Goal: Transaction & Acquisition: Book appointment/travel/reservation

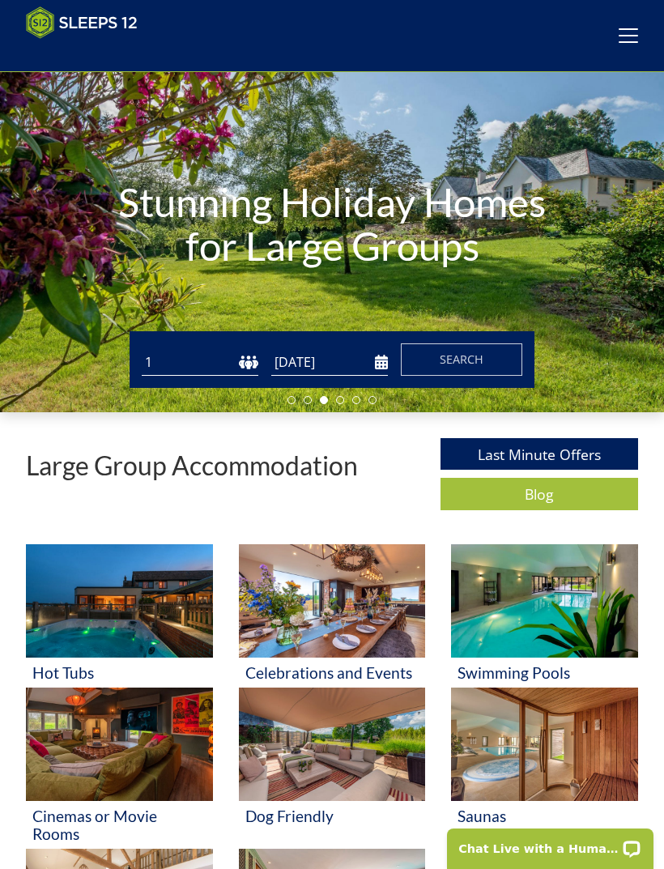
click at [341, 746] on img at bounding box center [332, 743] width 187 height 113
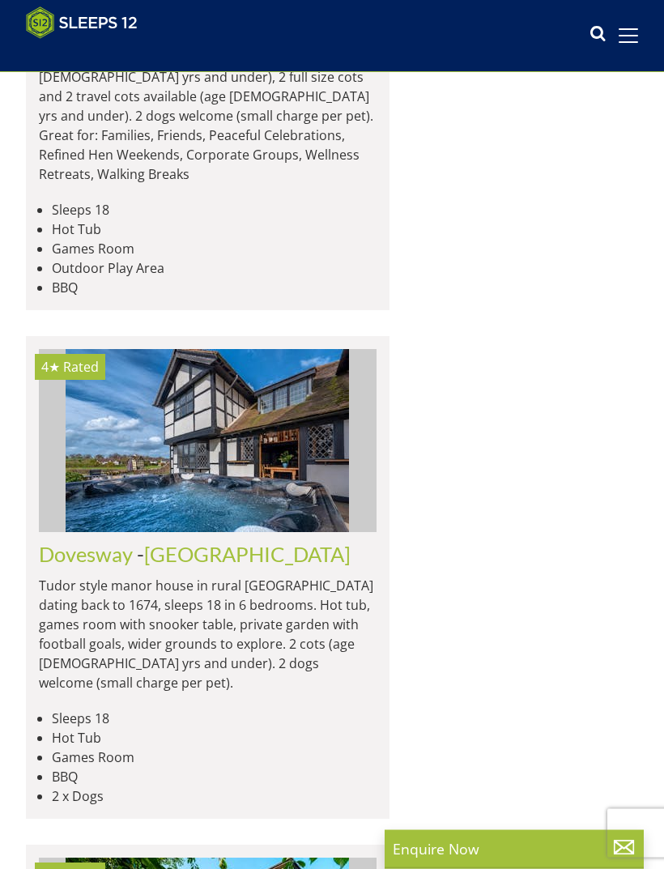
scroll to position [2625, 0]
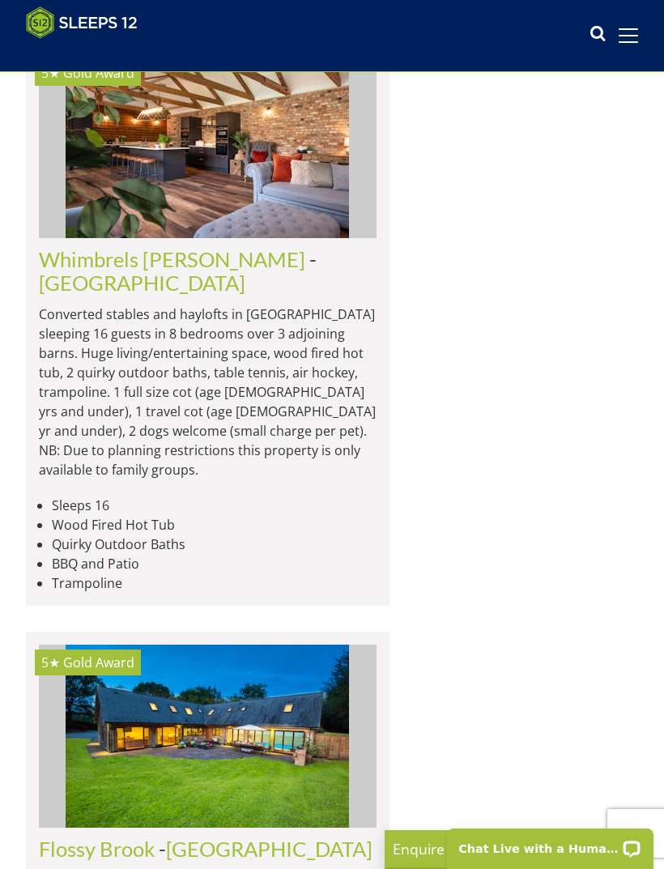
scroll to position [7613, 0]
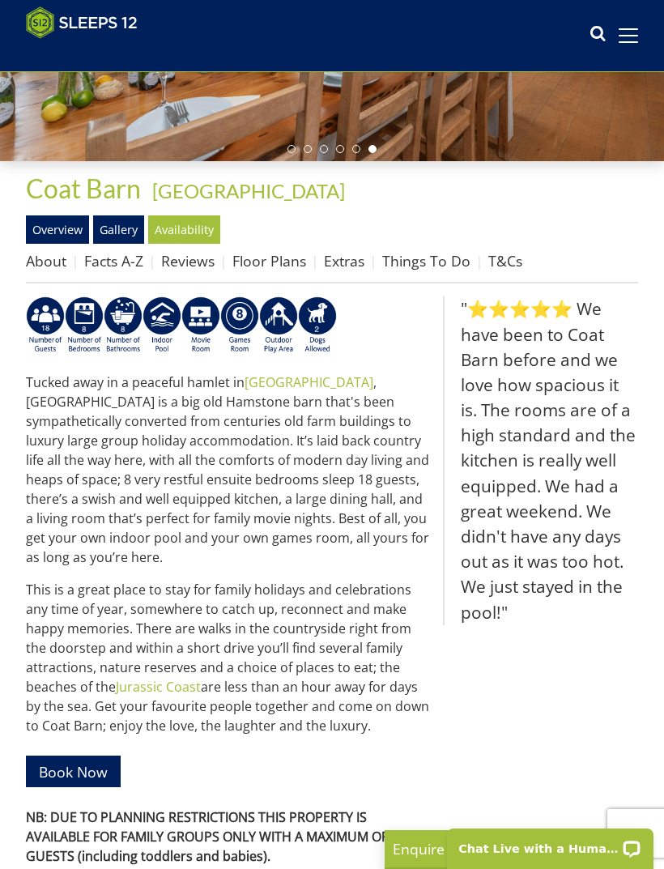
scroll to position [365, 0]
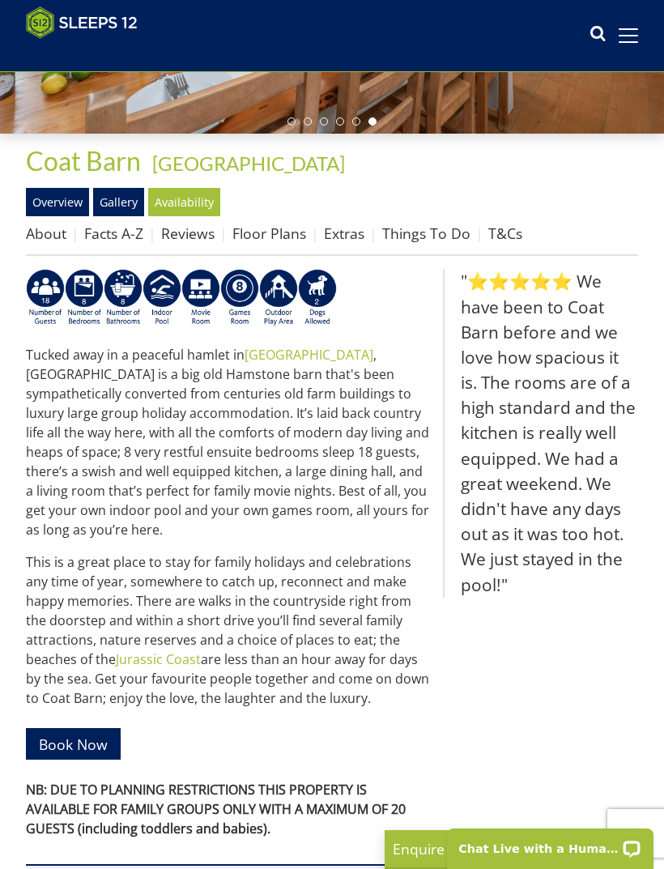
click at [188, 207] on link "Availability" at bounding box center [184, 202] width 72 height 28
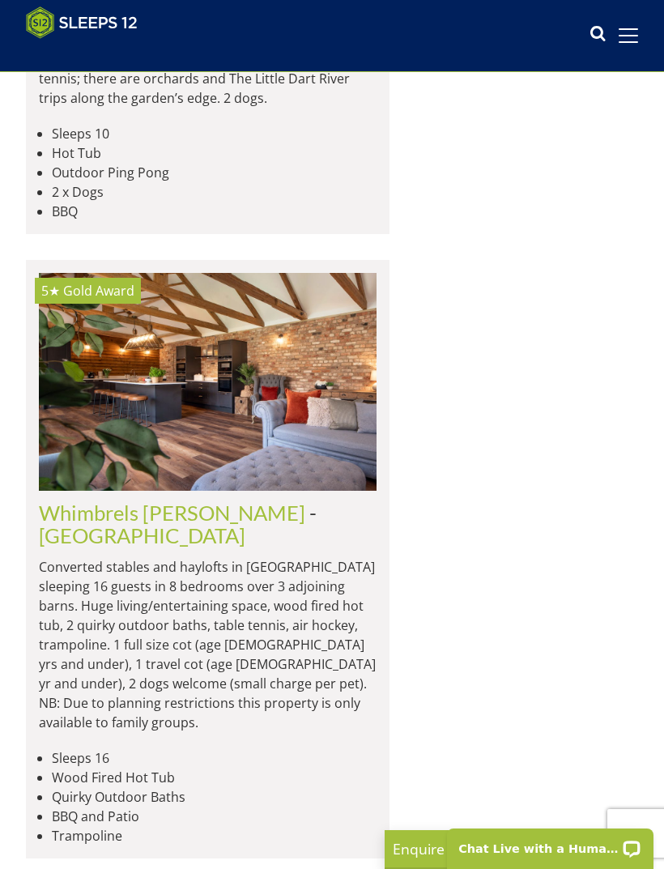
scroll to position [7401, 0]
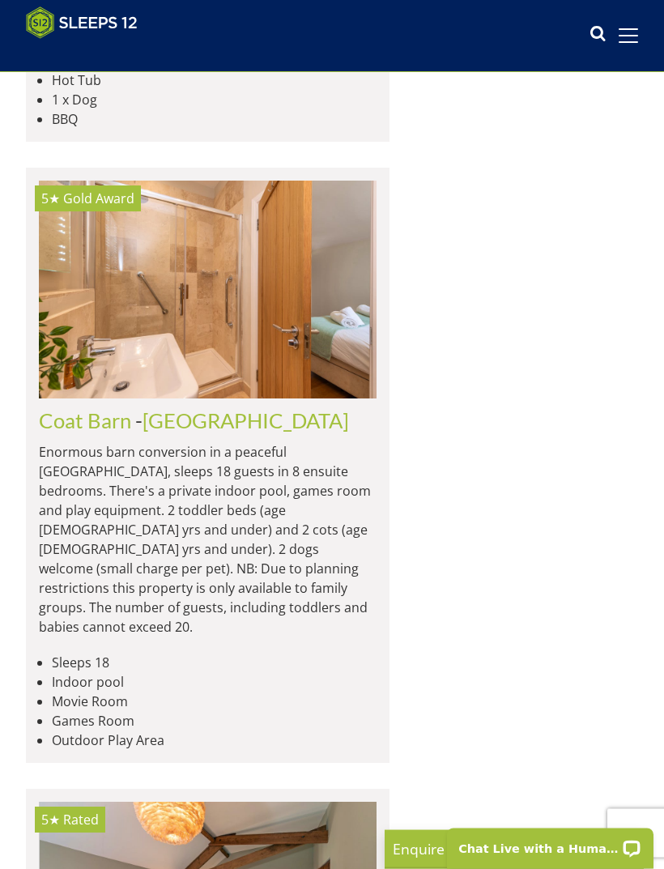
scroll to position [5910, 0]
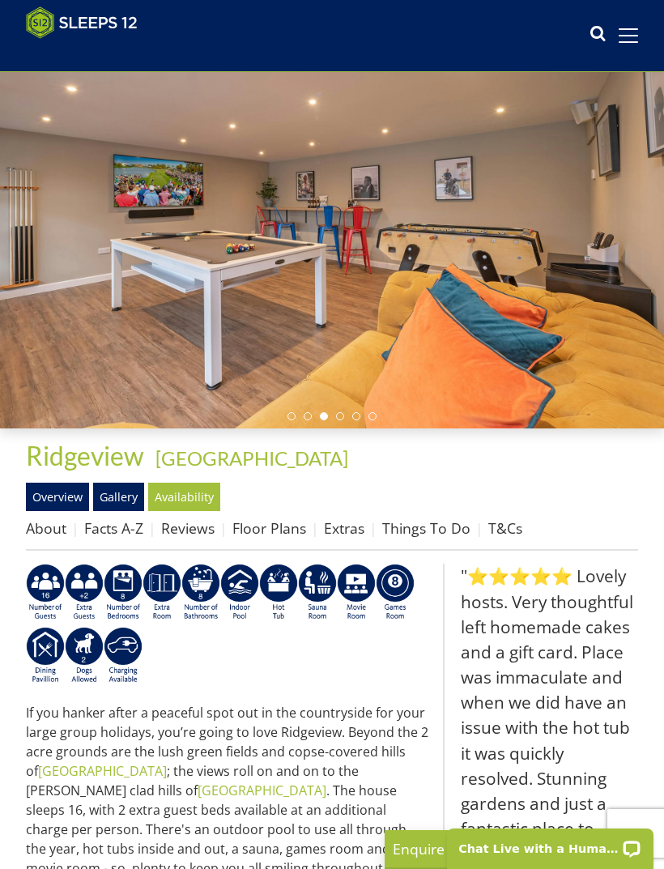
click at [195, 504] on link "Availability" at bounding box center [184, 496] width 72 height 28
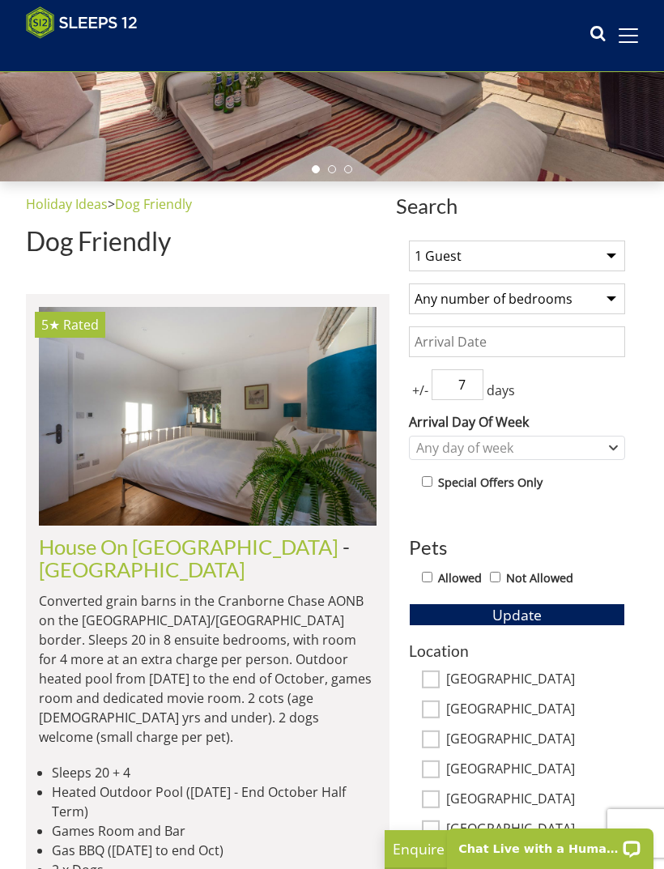
click at [490, 343] on input "Date" at bounding box center [517, 341] width 216 height 31
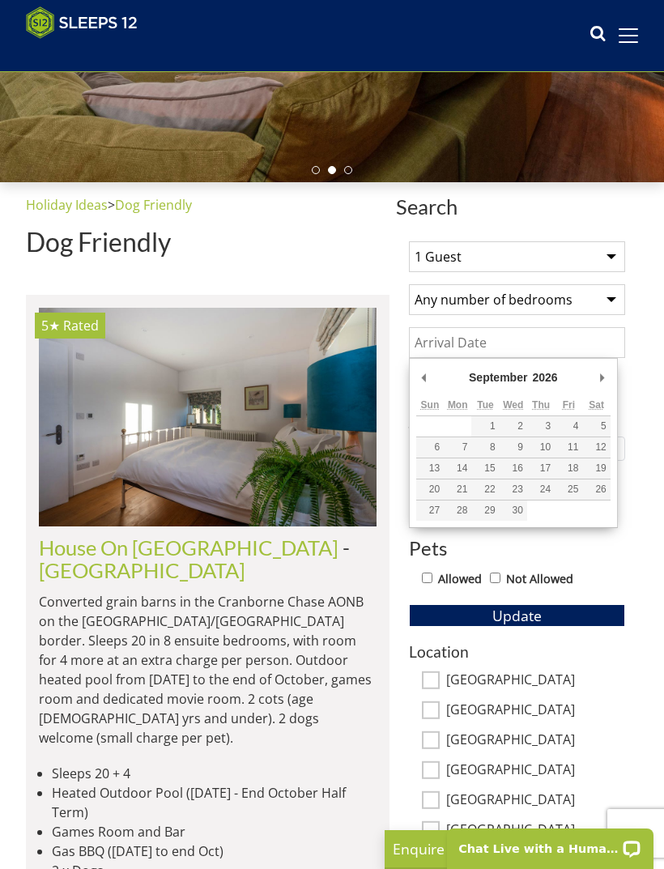
type input "[DATE]"
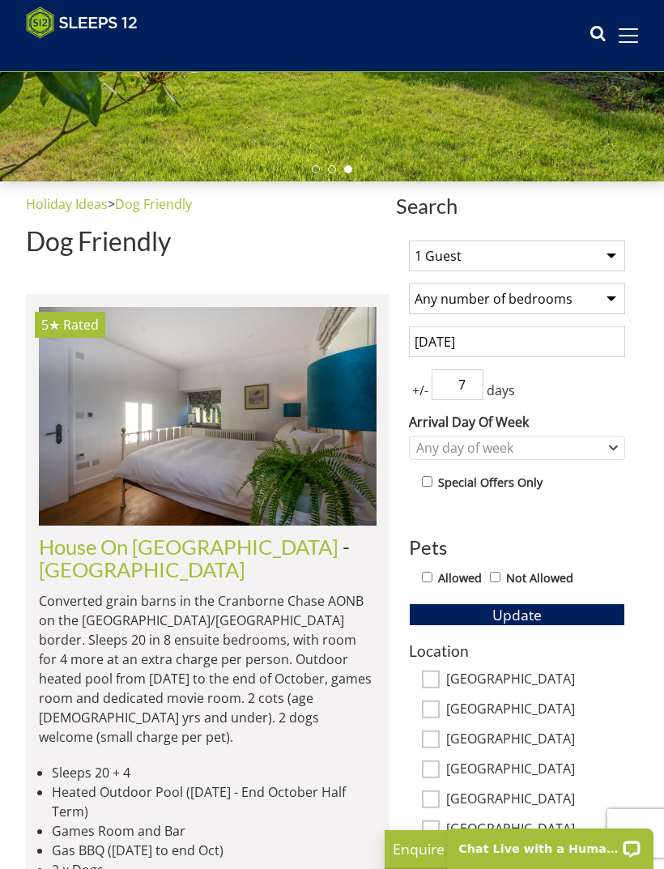
click at [481, 382] on input "7" at bounding box center [457, 384] width 52 height 31
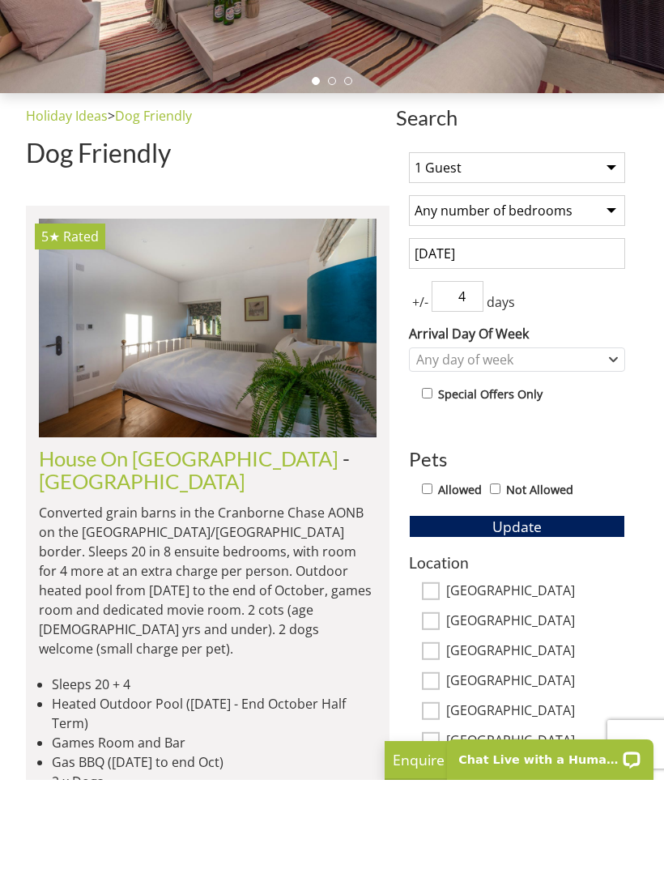
type input "4"
click at [440, 570] on label "Allowed" at bounding box center [460, 579] width 44 height 18
click at [432, 572] on input "Allowed" at bounding box center [427, 577] width 11 height 11
checkbox input "true"
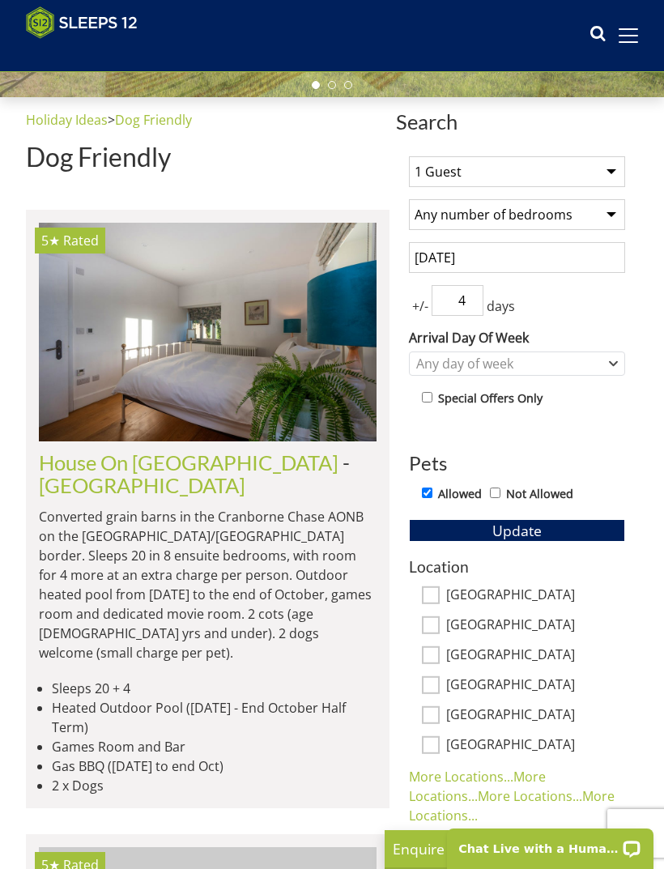
click at [530, 533] on span "Update" at bounding box center [516, 530] width 49 height 19
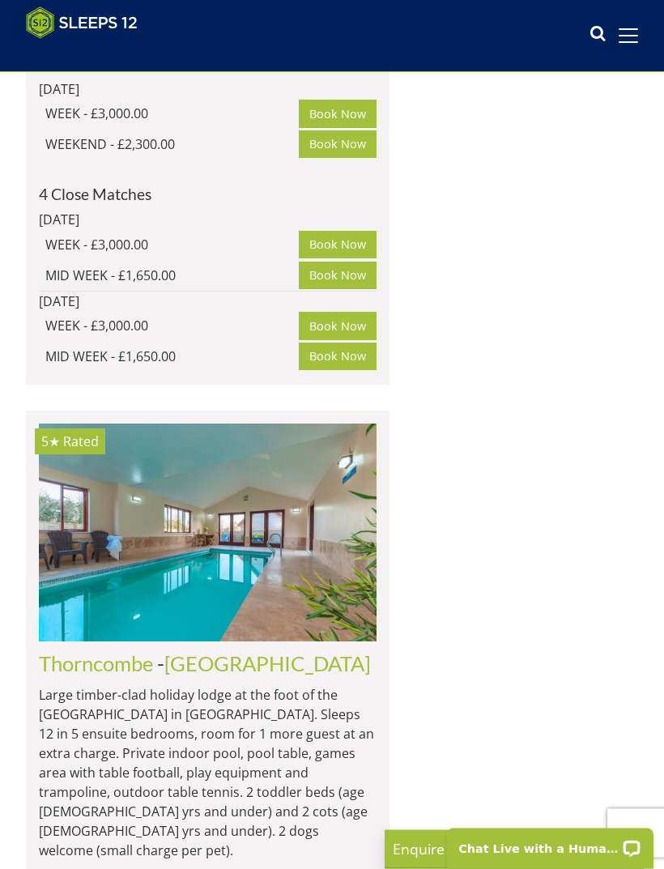
scroll to position [4793, 0]
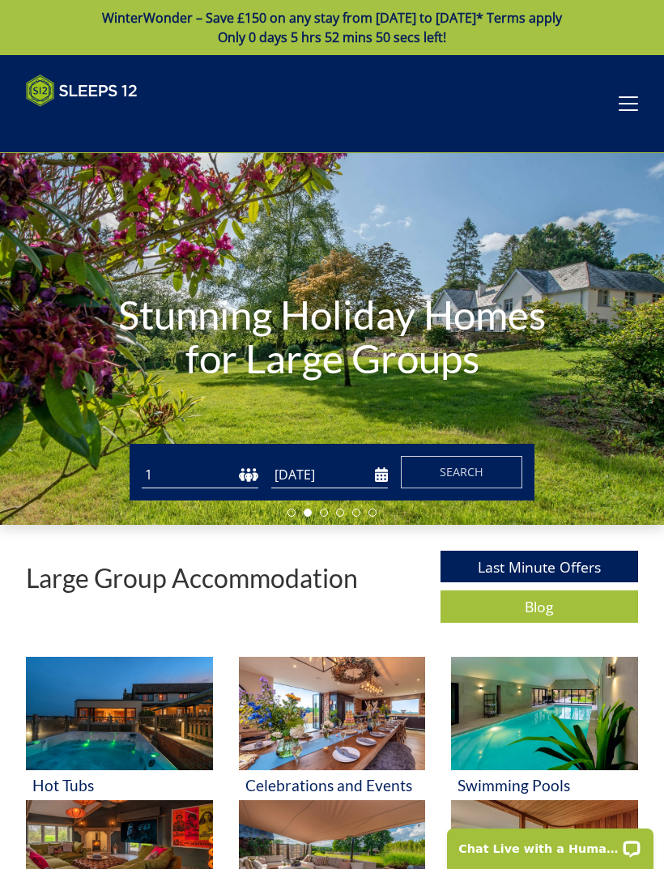
click at [631, 104] on span at bounding box center [627, 104] width 19 height 2
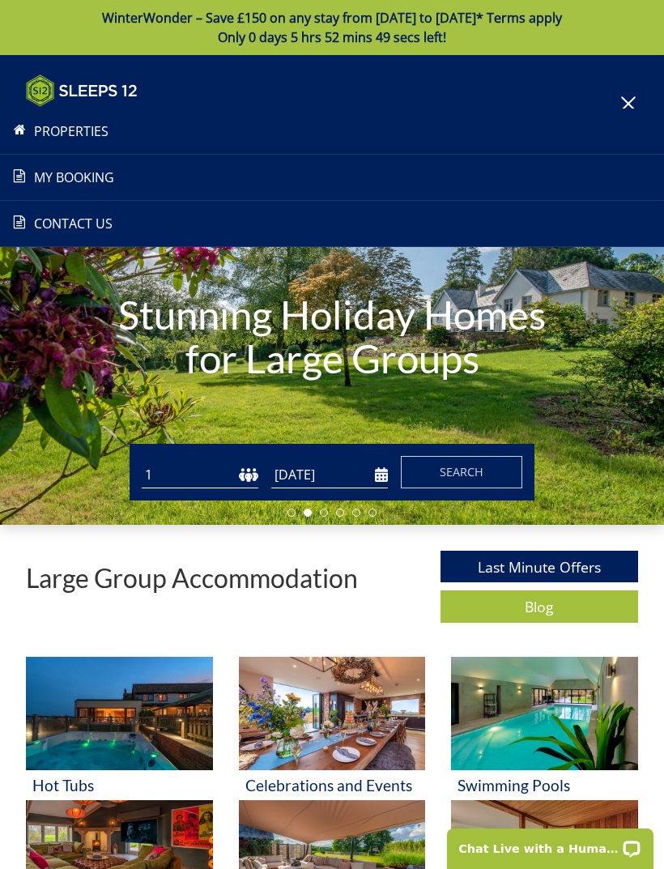
click at [474, 402] on h1 "Stunning Holiday Homes for Large Groups" at bounding box center [332, 336] width 465 height 152
click at [386, 461] on input "[DATE]" at bounding box center [329, 474] width 117 height 27
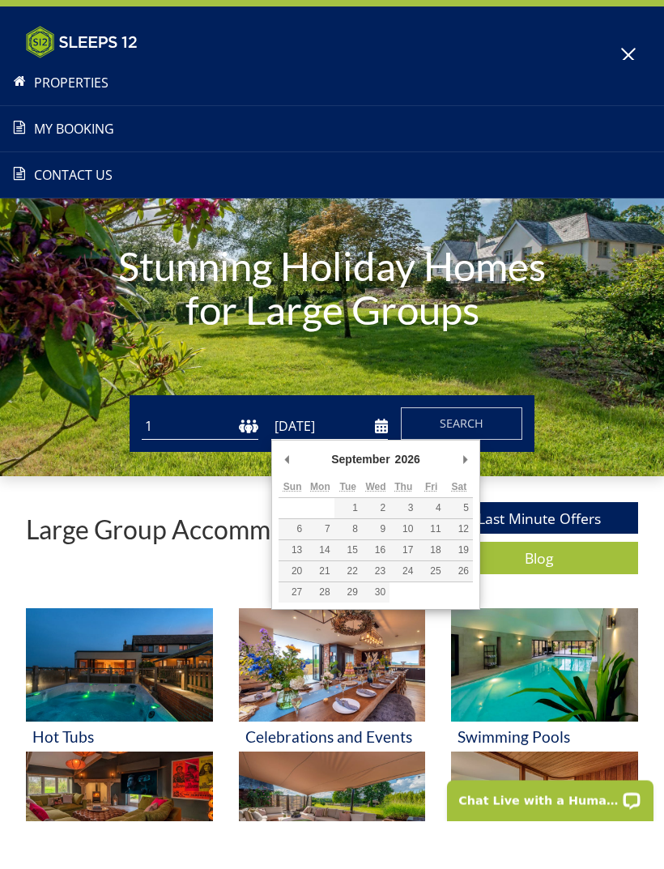
type input "[DATE]"
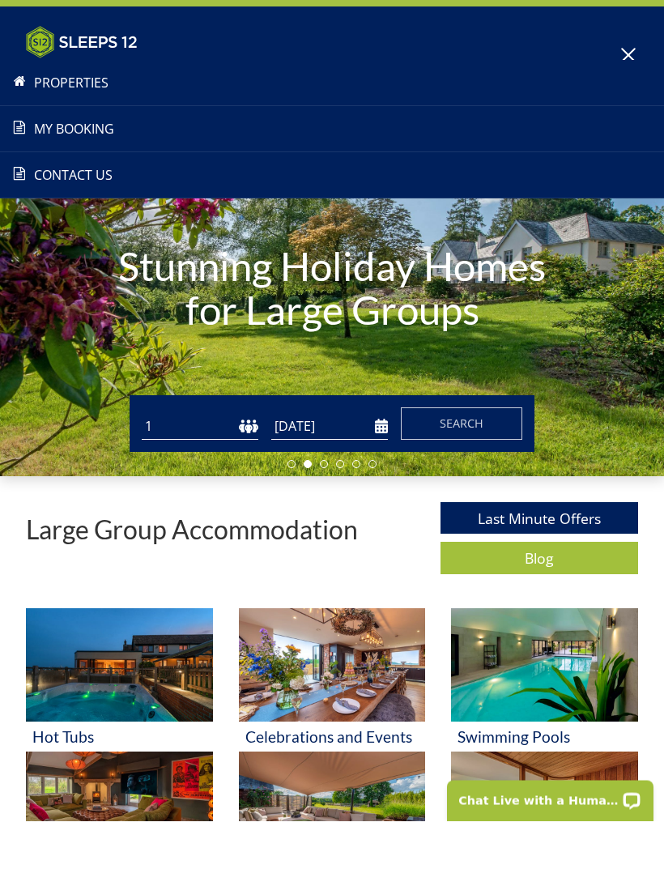
scroll to position [49, 0]
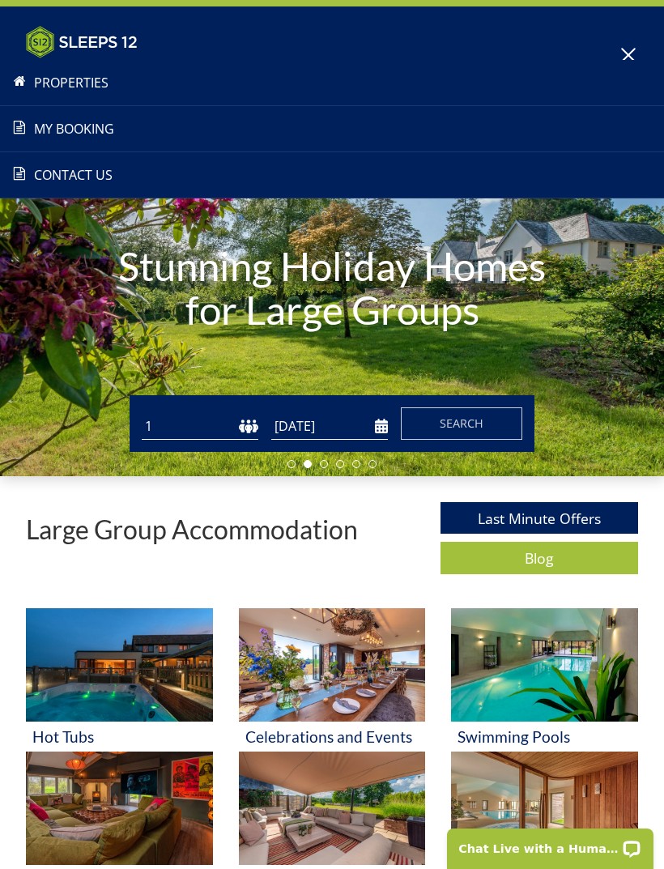
click at [465, 428] on span "Search" at bounding box center [462, 422] width 44 height 15
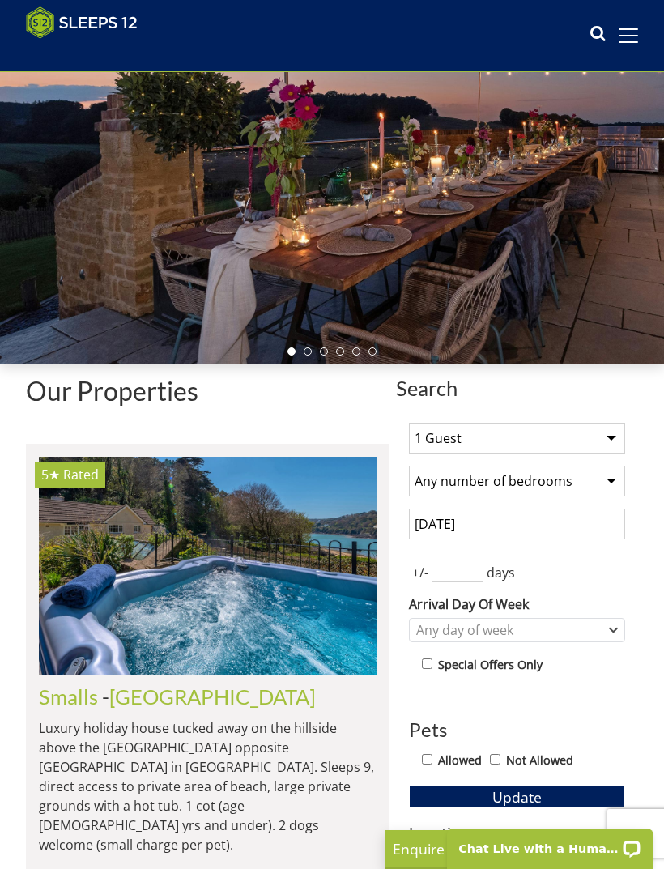
scroll to position [159, 0]
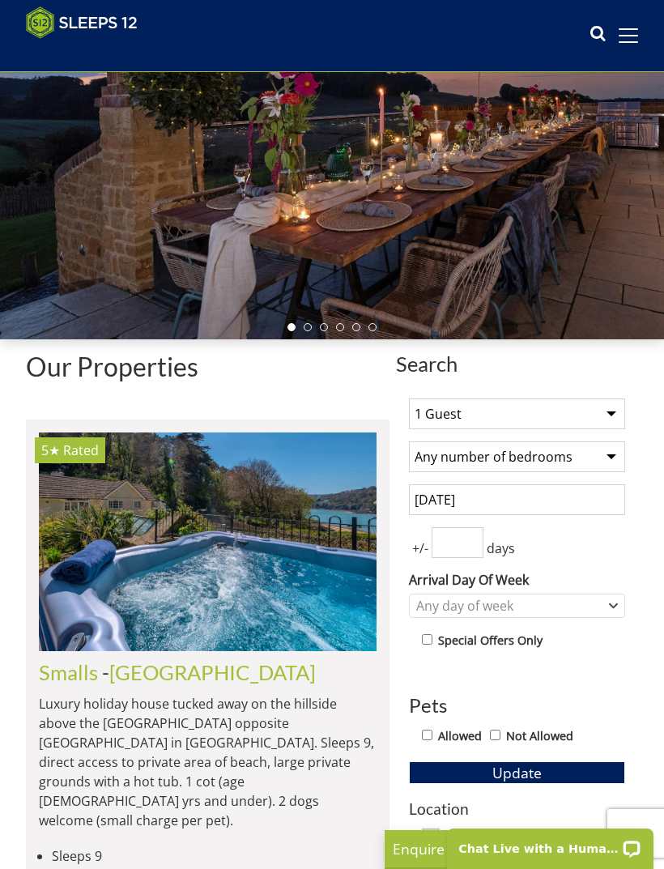
click at [432, 732] on input "Allowed" at bounding box center [427, 734] width 11 height 11
checkbox input "true"
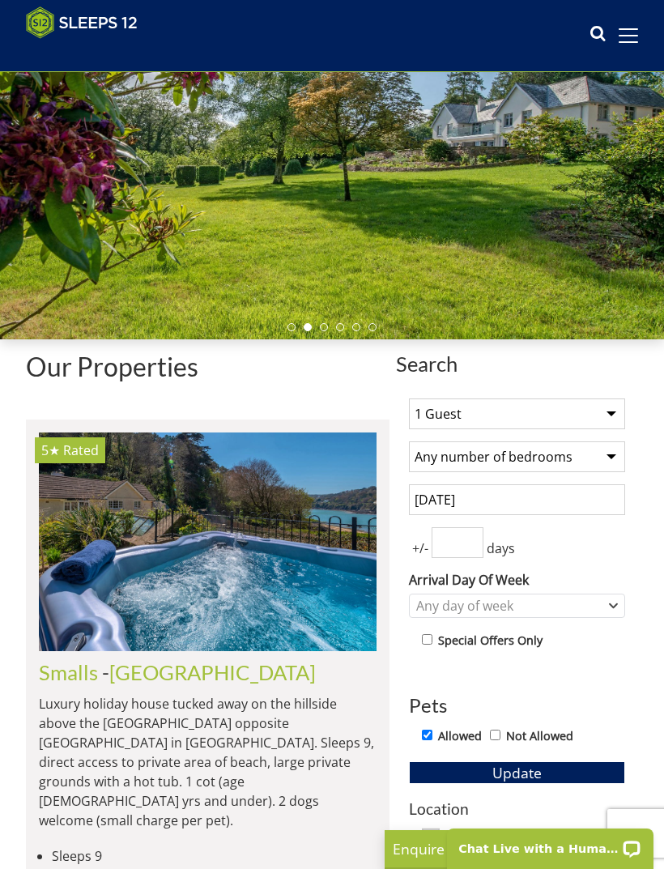
click at [527, 775] on span "Update" at bounding box center [516, 772] width 49 height 19
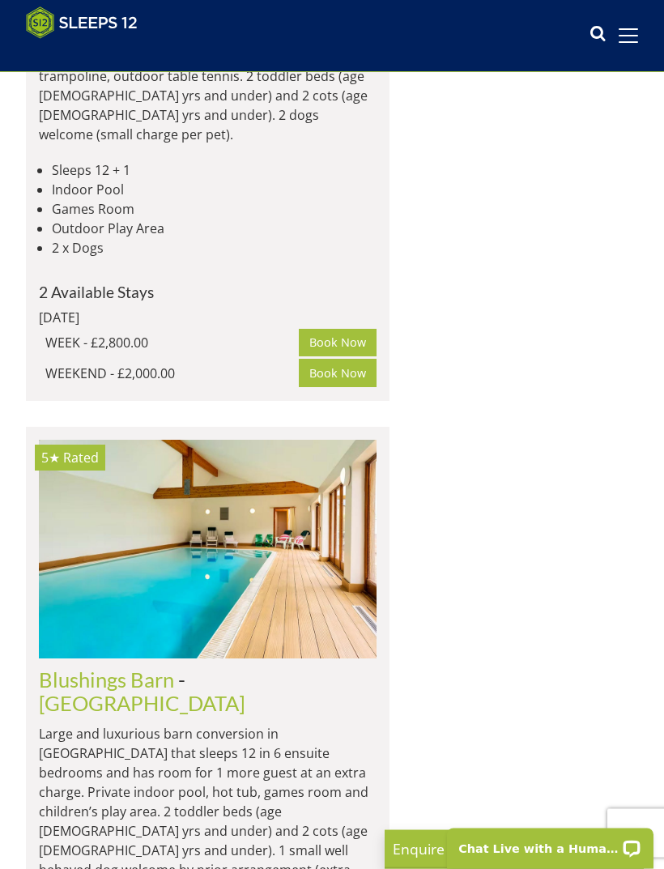
scroll to position [4423, 0]
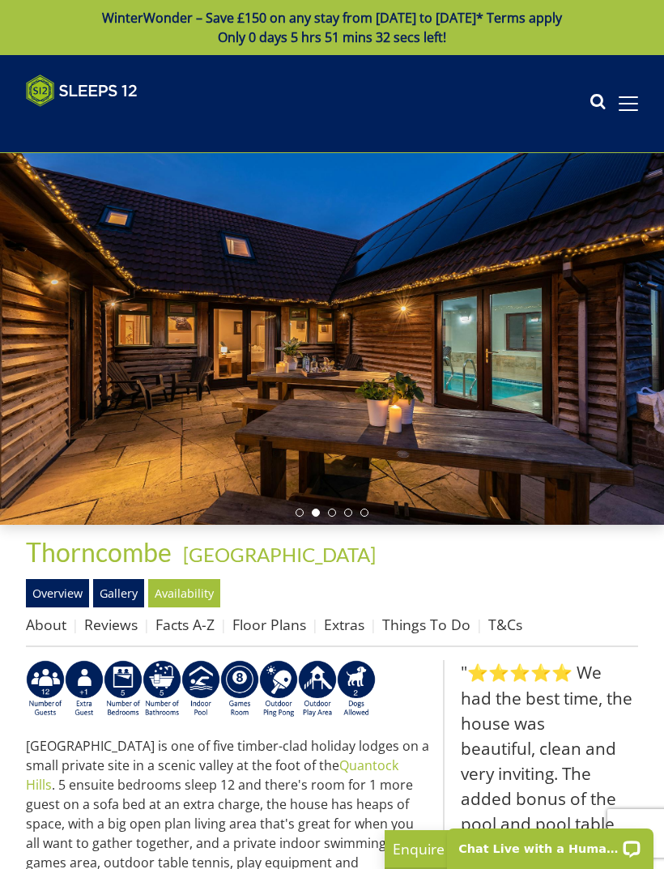
click at [130, 594] on link "Gallery" at bounding box center [118, 593] width 51 height 28
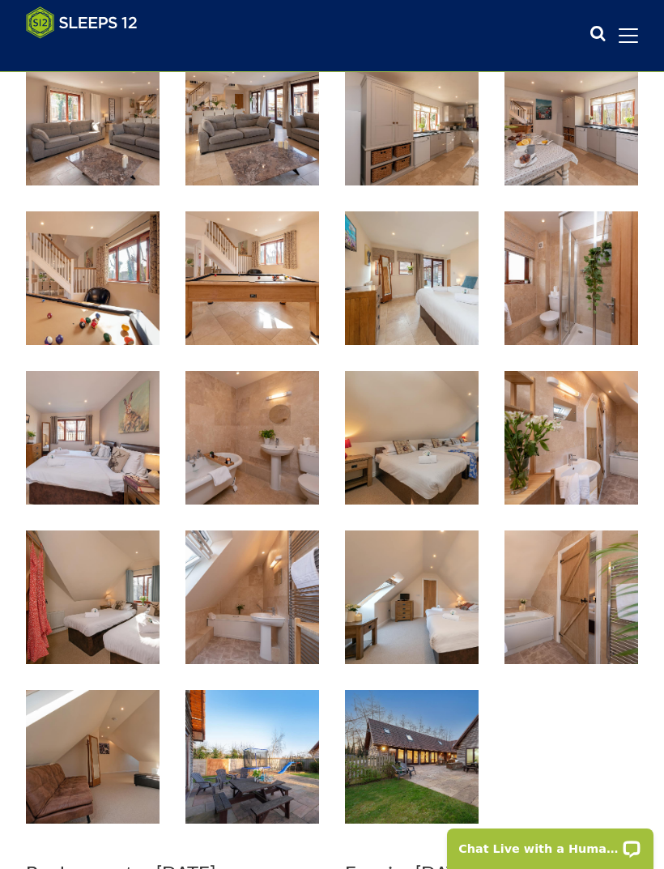
scroll to position [904, 0]
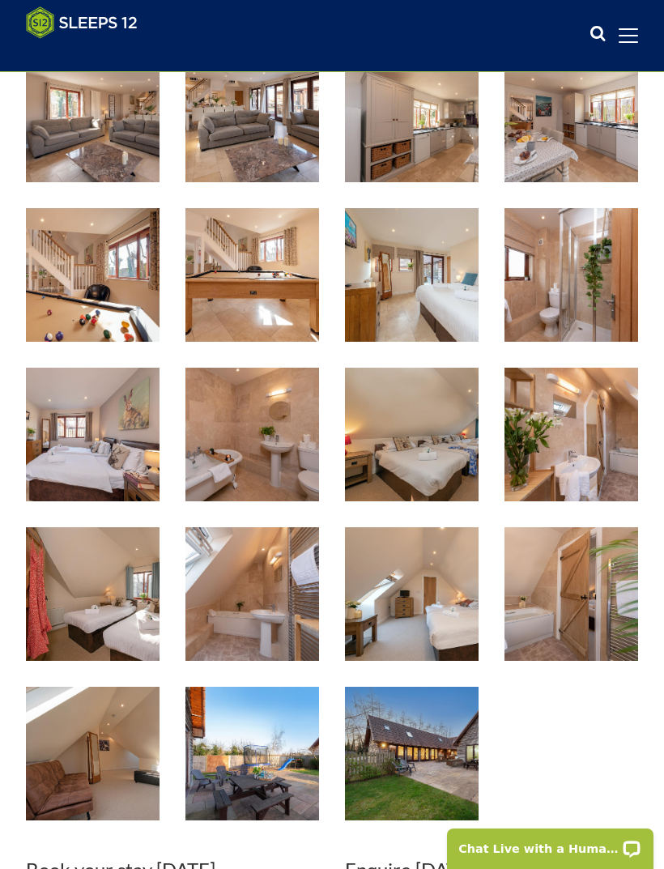
click at [126, 296] on img at bounding box center [93, 275] width 134 height 134
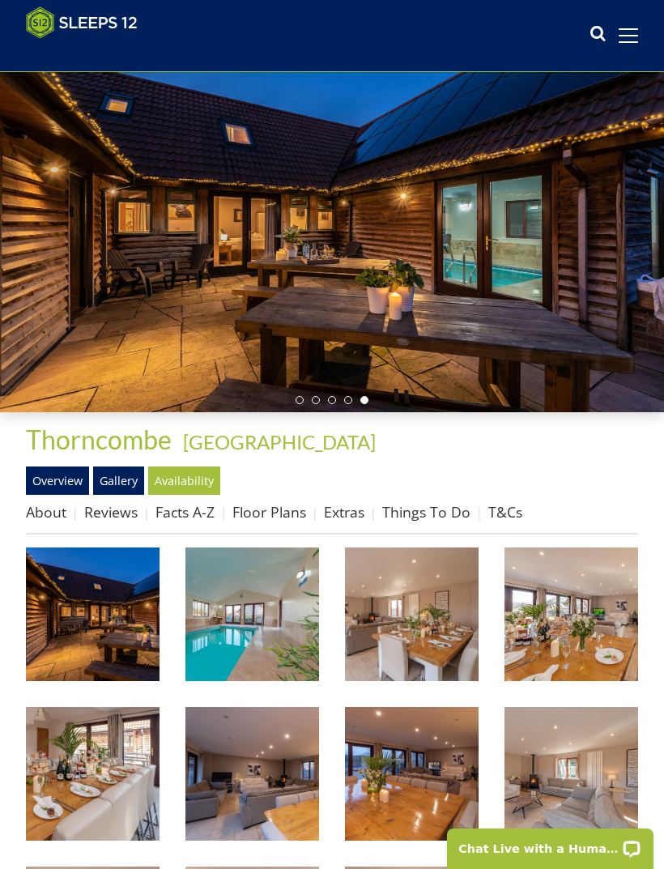
scroll to position [0, 0]
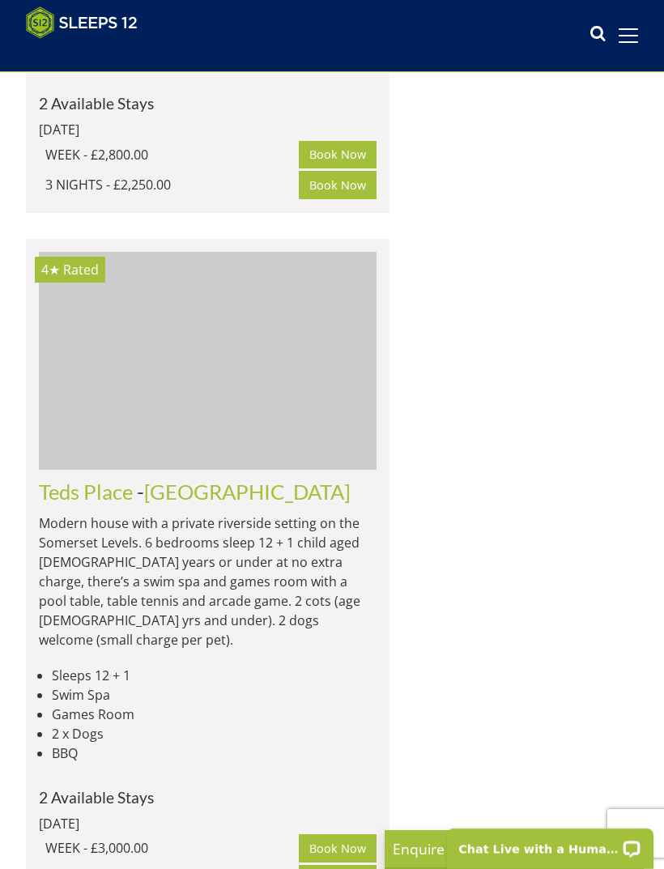
scroll to position [3407, 0]
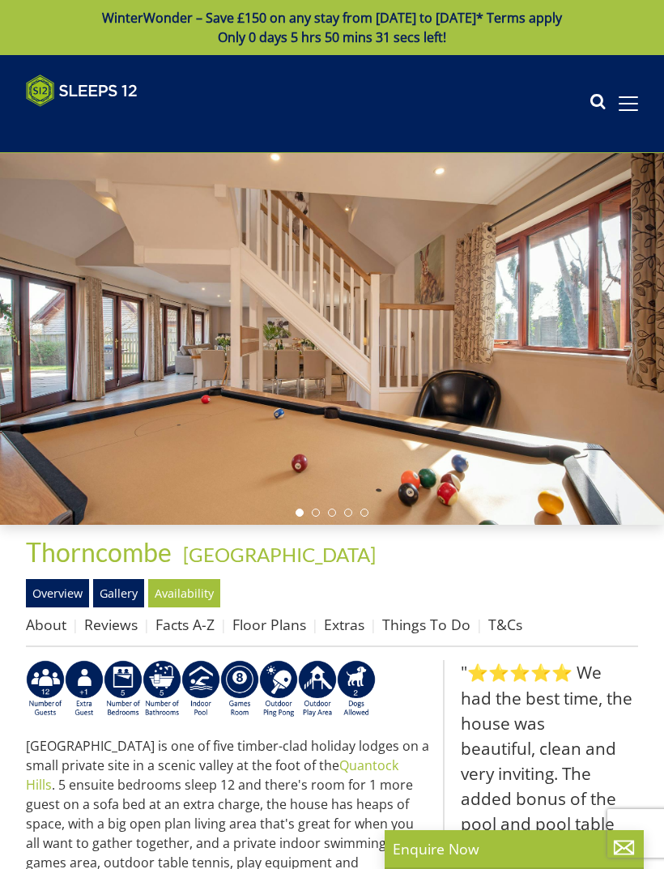
click at [287, 631] on link "Floor Plans" at bounding box center [269, 623] width 74 height 19
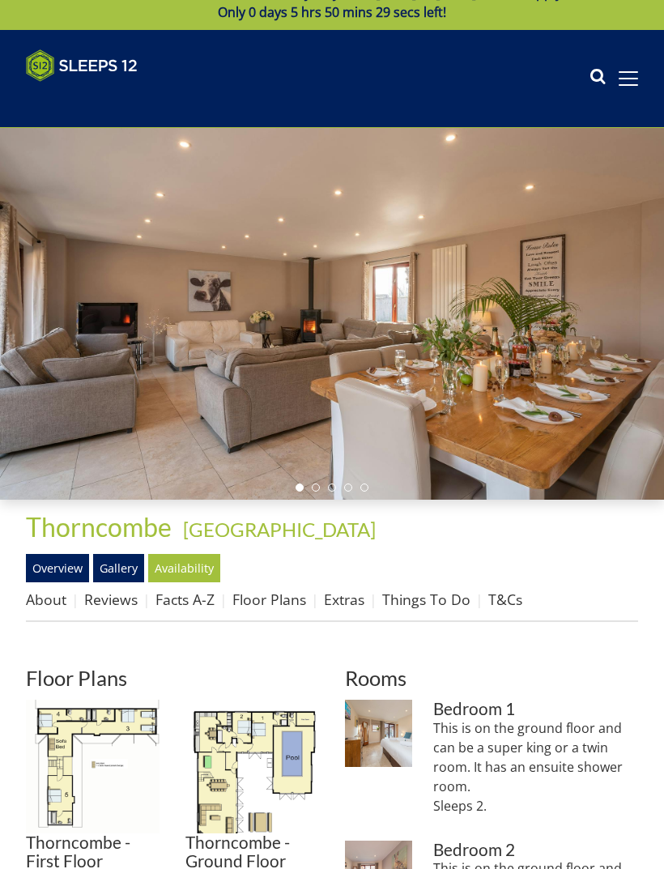
scroll to position [23, 0]
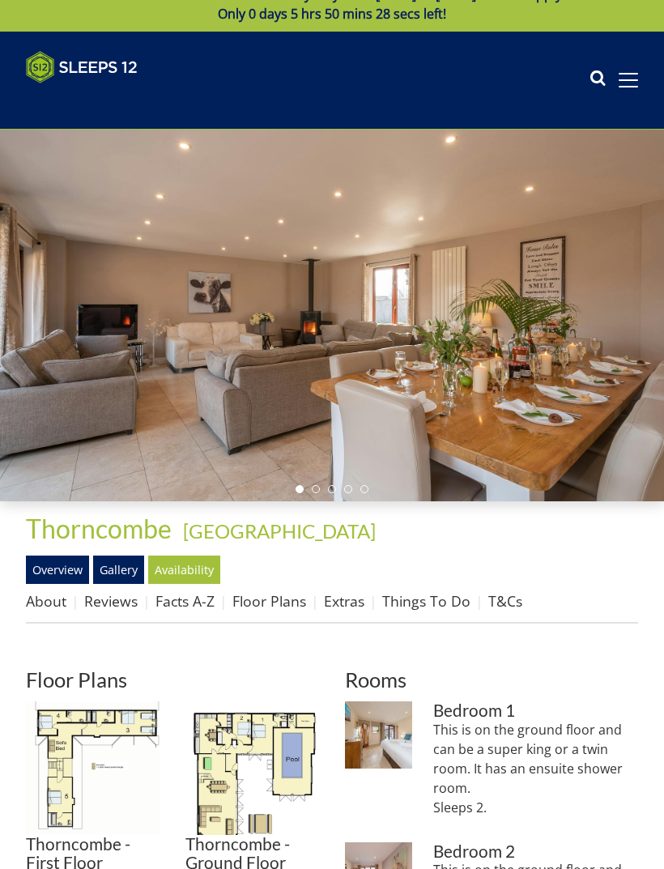
click at [146, 739] on img at bounding box center [93, 768] width 134 height 134
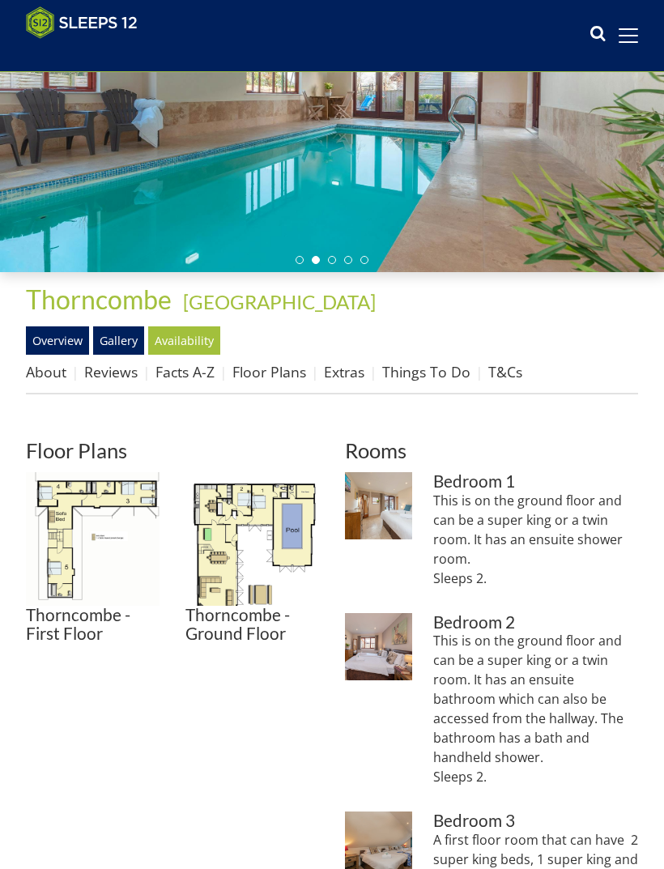
scroll to position [0, 0]
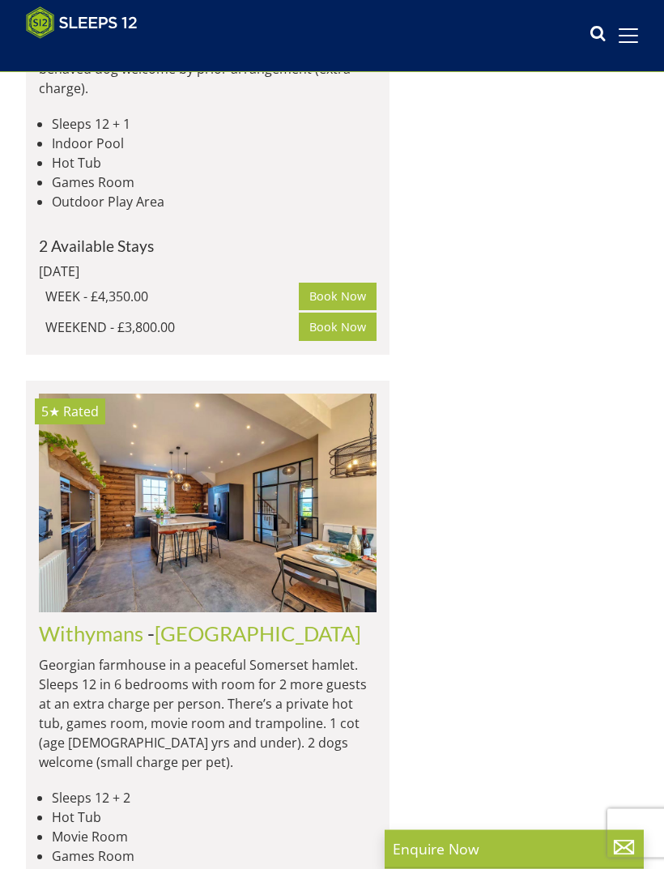
scroll to position [5441, 0]
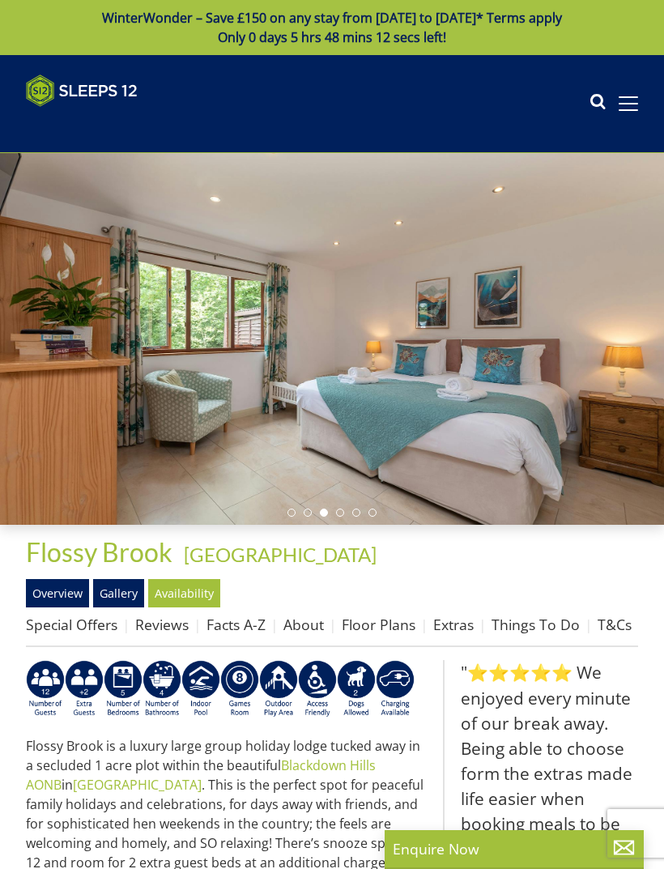
click at [126, 598] on link "Gallery" at bounding box center [118, 593] width 51 height 28
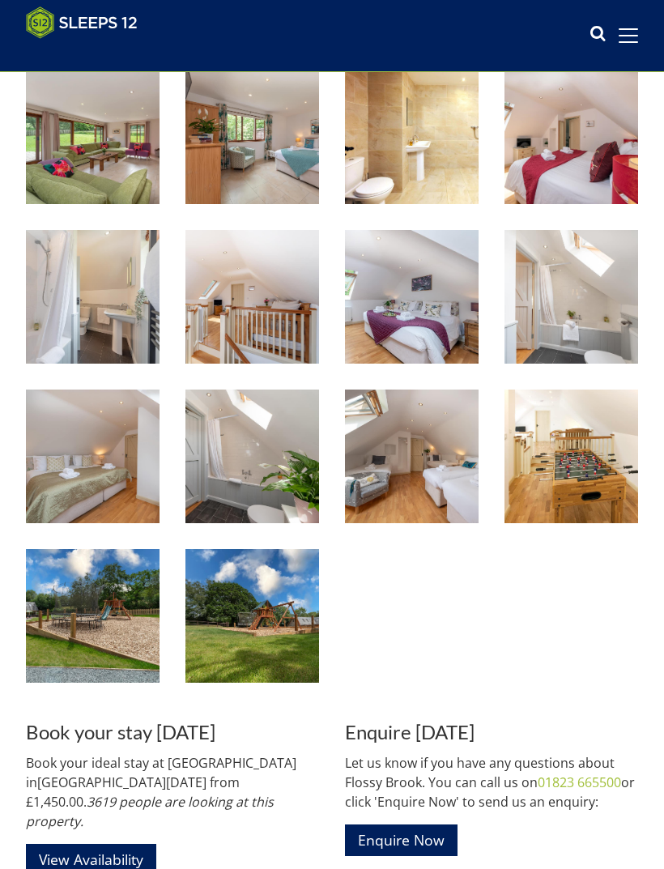
scroll to position [884, 0]
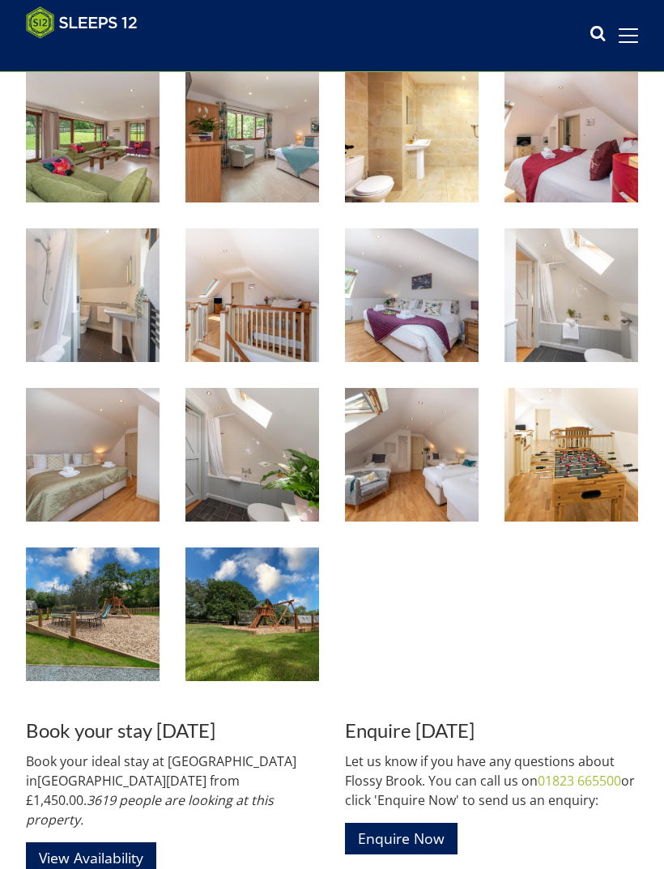
click at [104, 609] on img at bounding box center [93, 614] width 134 height 134
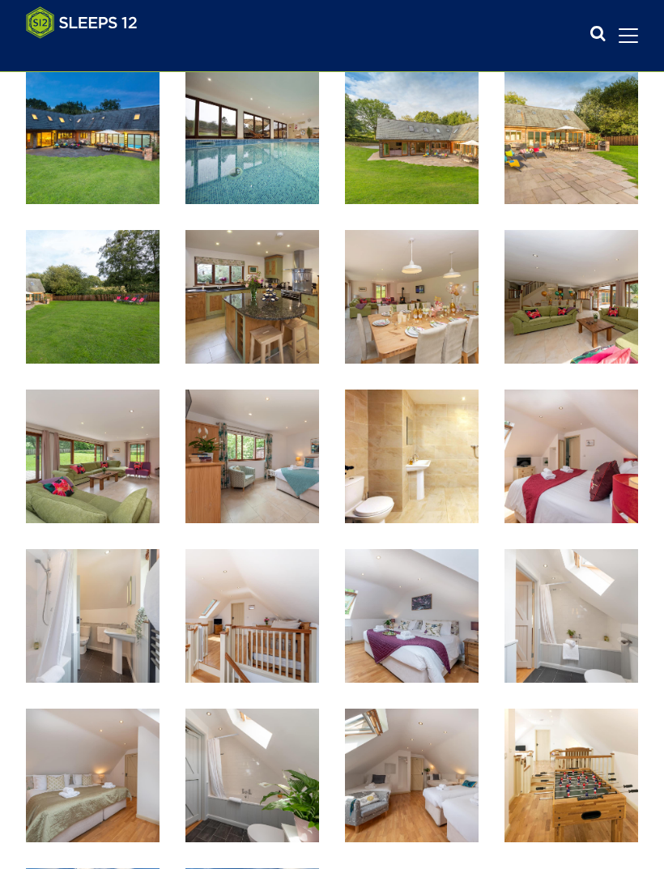
scroll to position [563, 0]
click at [278, 163] on img at bounding box center [252, 137] width 134 height 134
click at [275, 304] on img at bounding box center [252, 297] width 134 height 134
click at [119, 312] on img at bounding box center [93, 297] width 134 height 134
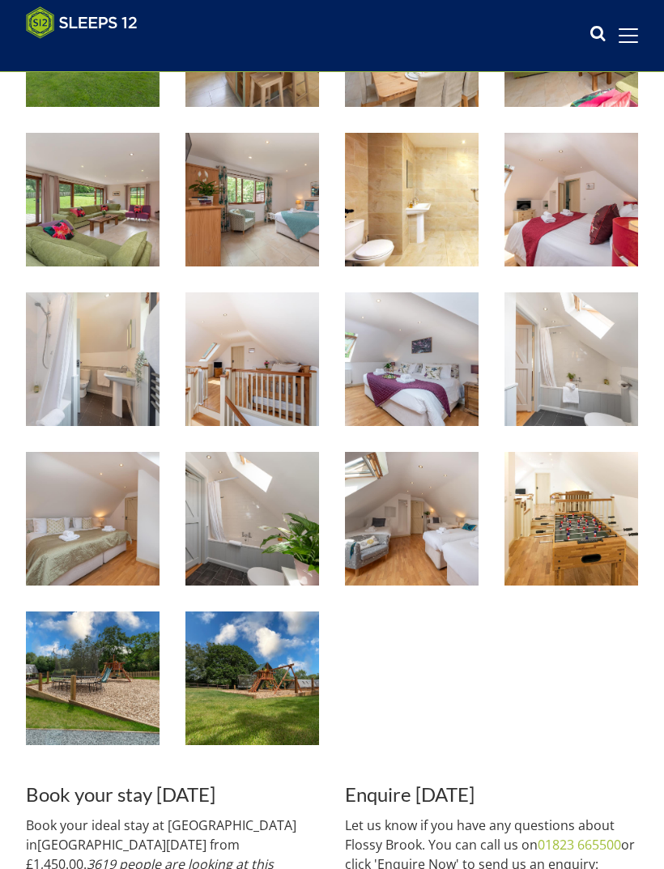
scroll to position [820, 0]
click at [583, 394] on img at bounding box center [571, 359] width 134 height 134
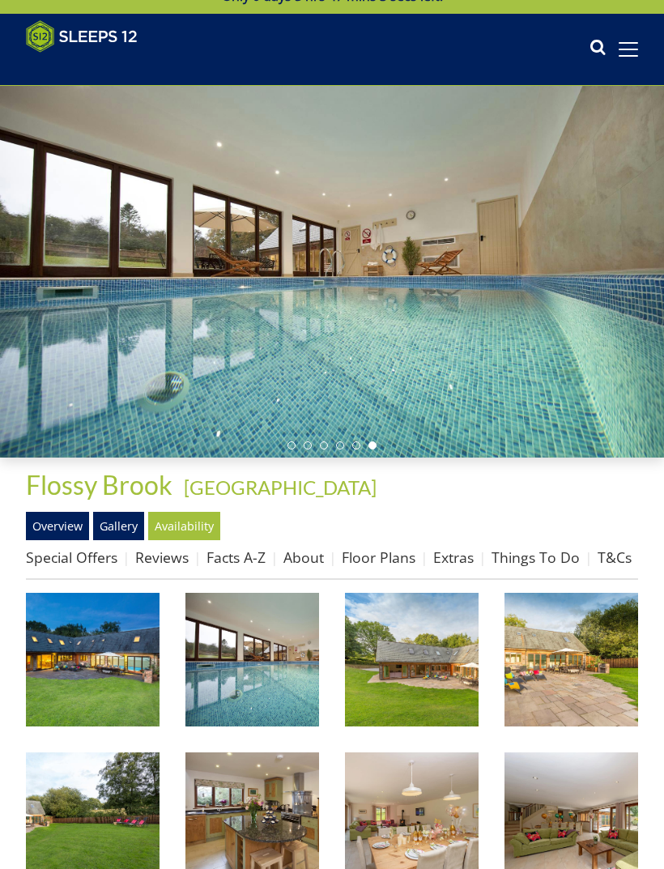
scroll to position [38, 0]
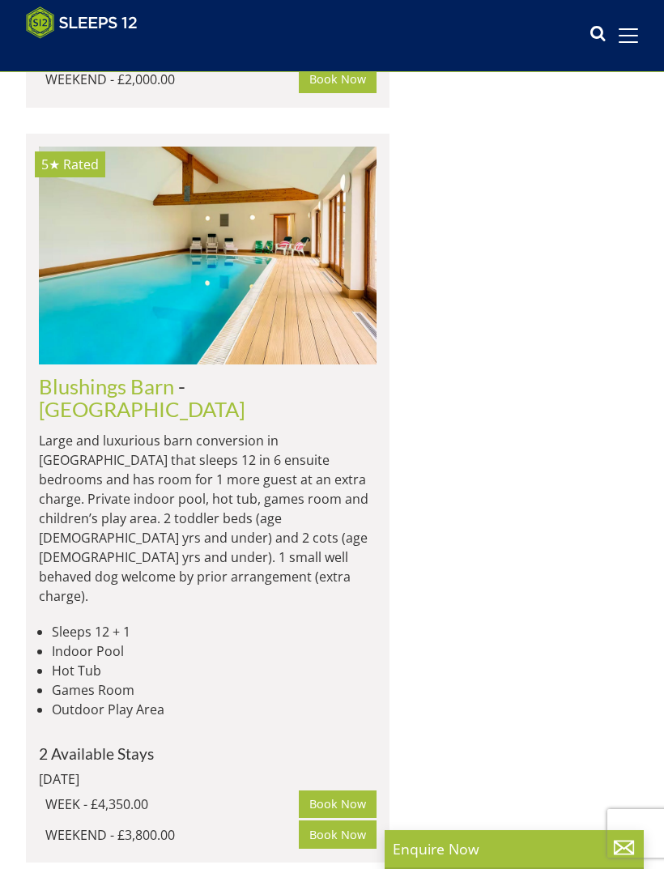
scroll to position [4932, 0]
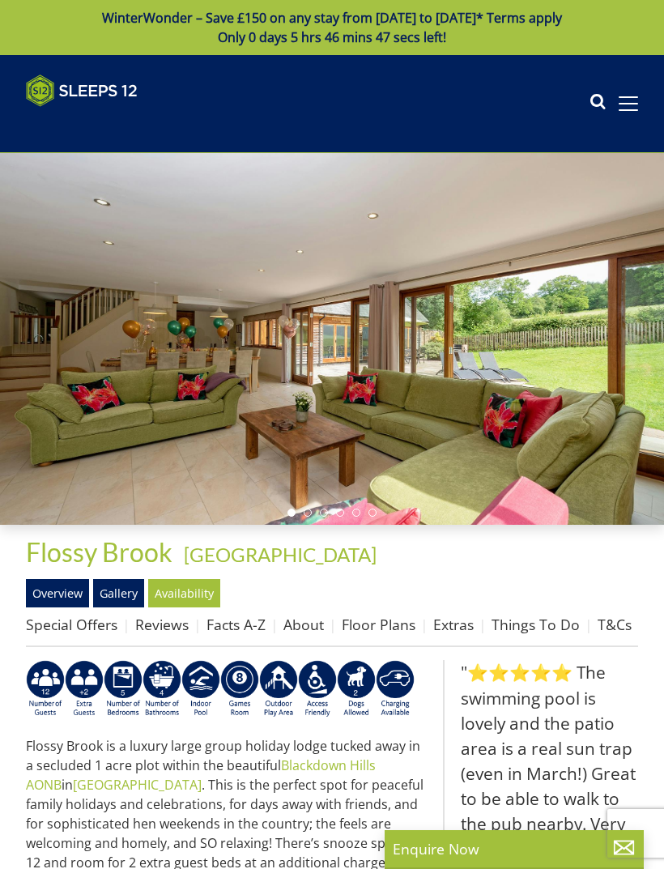
click at [378, 632] on link "Floor Plans" at bounding box center [379, 623] width 74 height 19
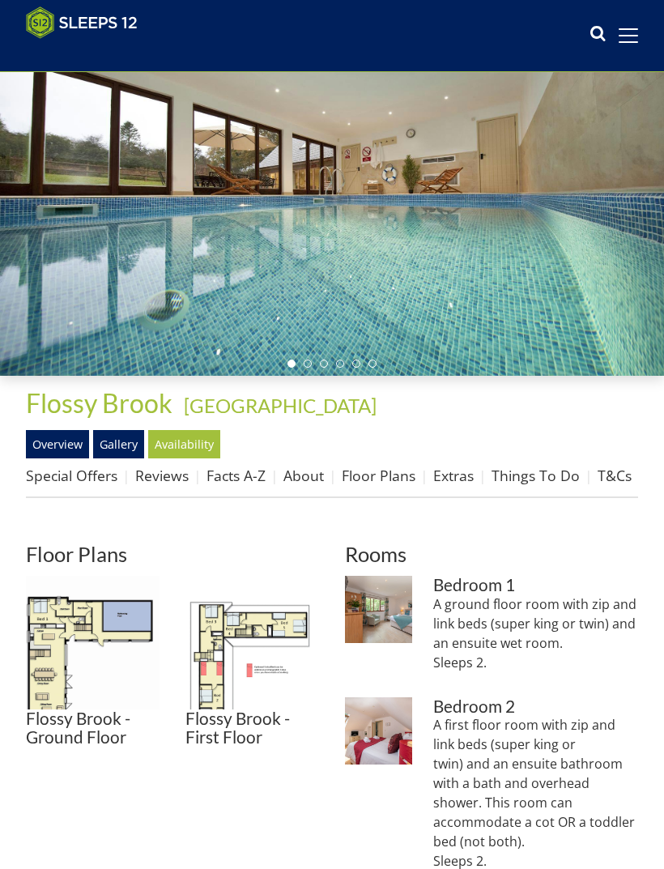
scroll to position [125, 0]
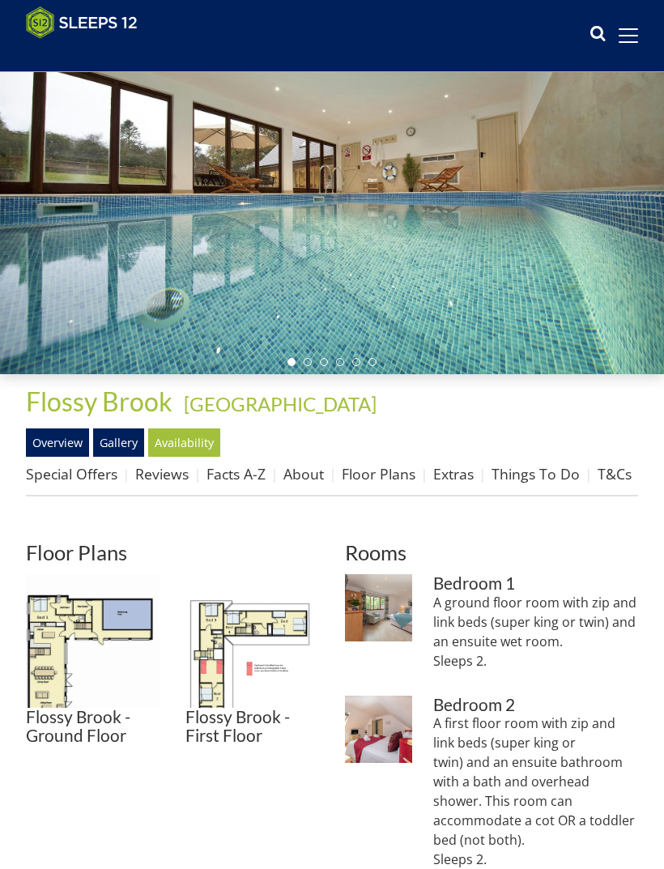
click at [102, 624] on img at bounding box center [93, 641] width 134 height 134
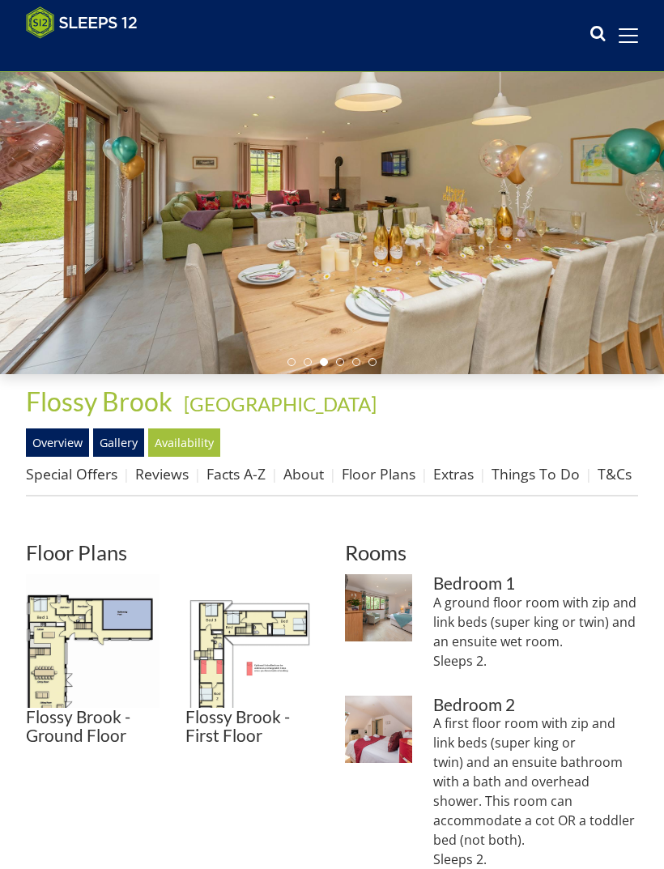
click at [231, 638] on img at bounding box center [252, 641] width 134 height 134
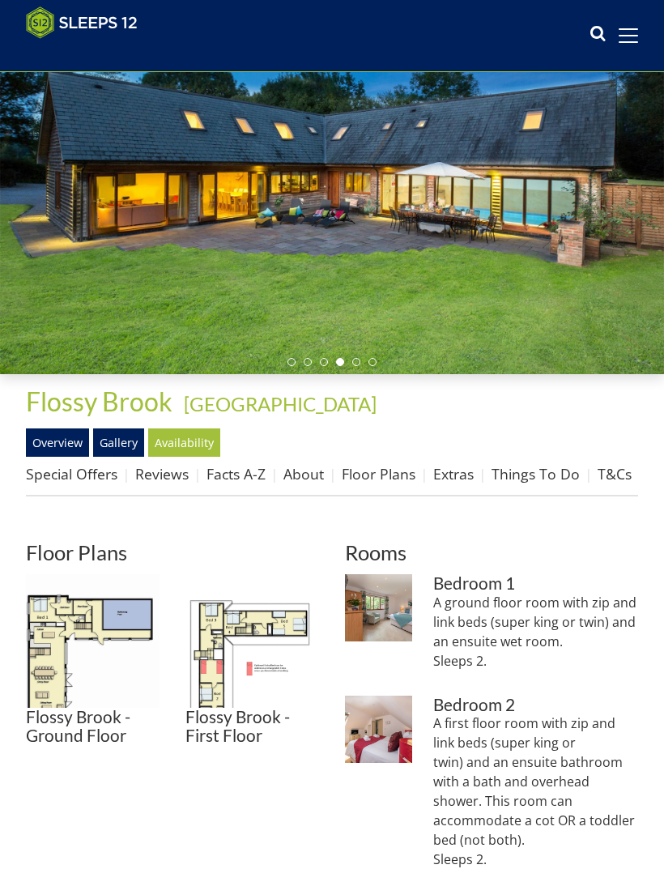
click at [64, 440] on link "Overview" at bounding box center [57, 442] width 63 height 28
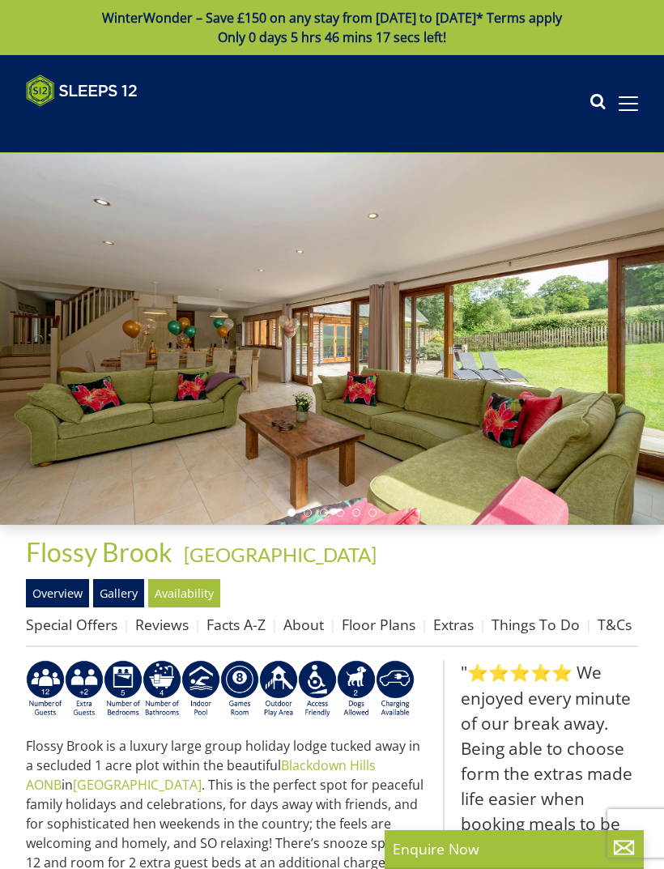
scroll to position [125, 0]
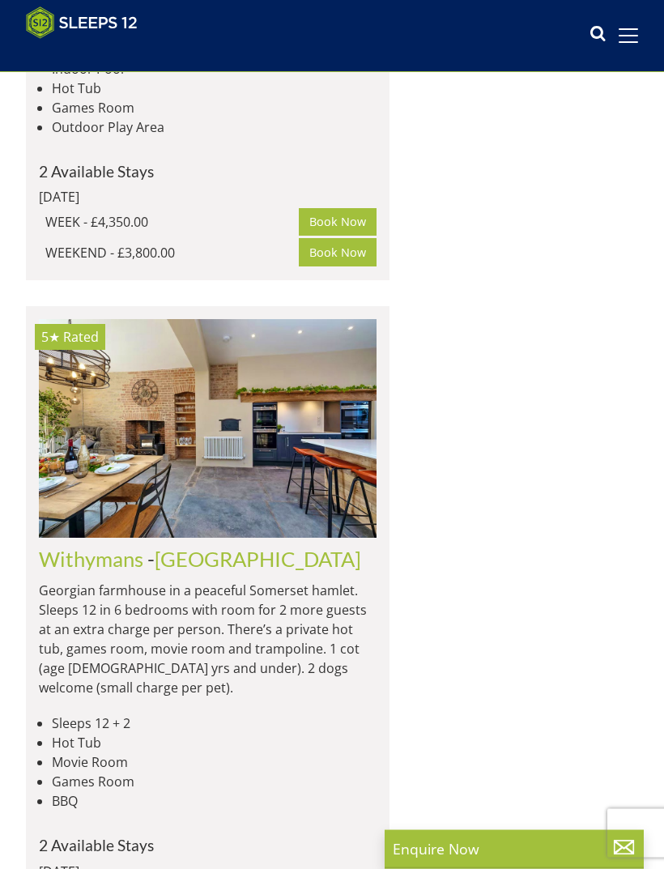
scroll to position [5515, 0]
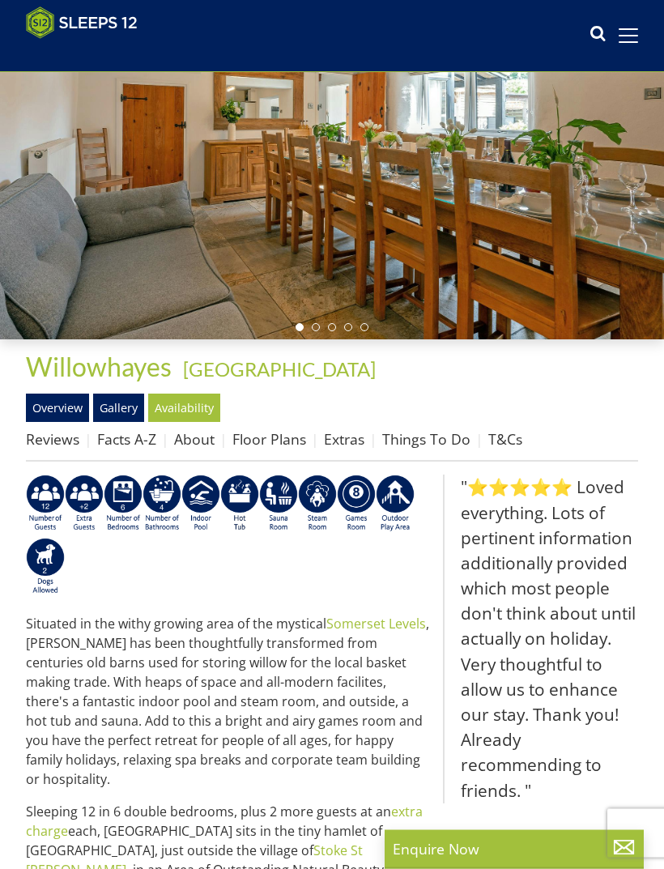
scroll to position [159, 0]
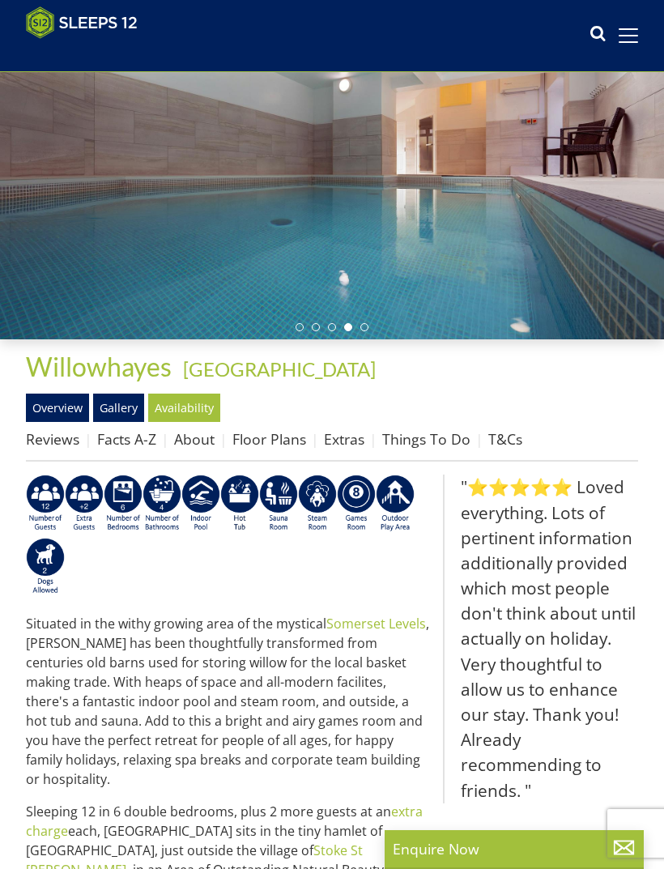
click at [136, 409] on link "Gallery" at bounding box center [118, 407] width 51 height 28
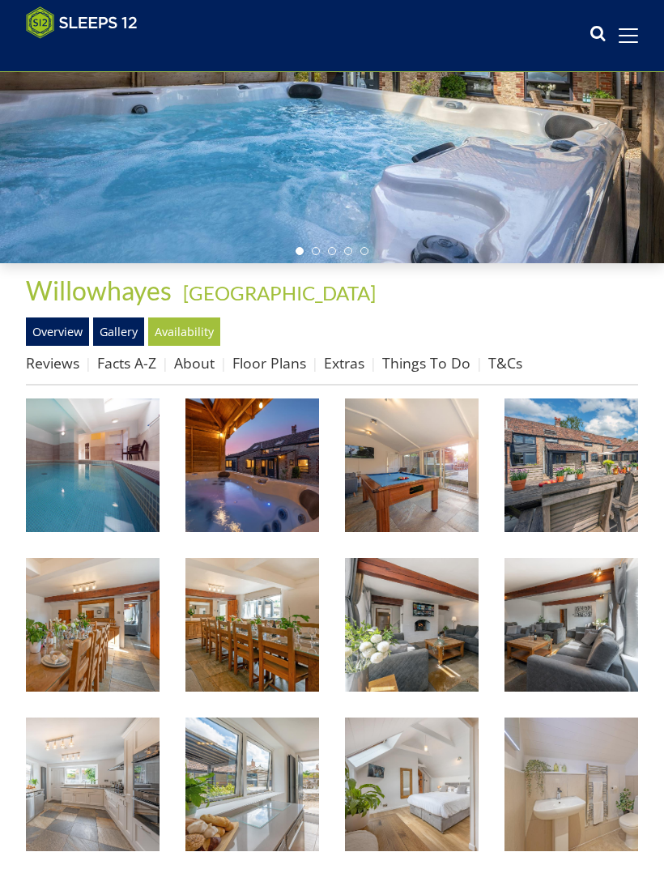
scroll to position [236, 0]
click at [274, 482] on img at bounding box center [252, 465] width 134 height 134
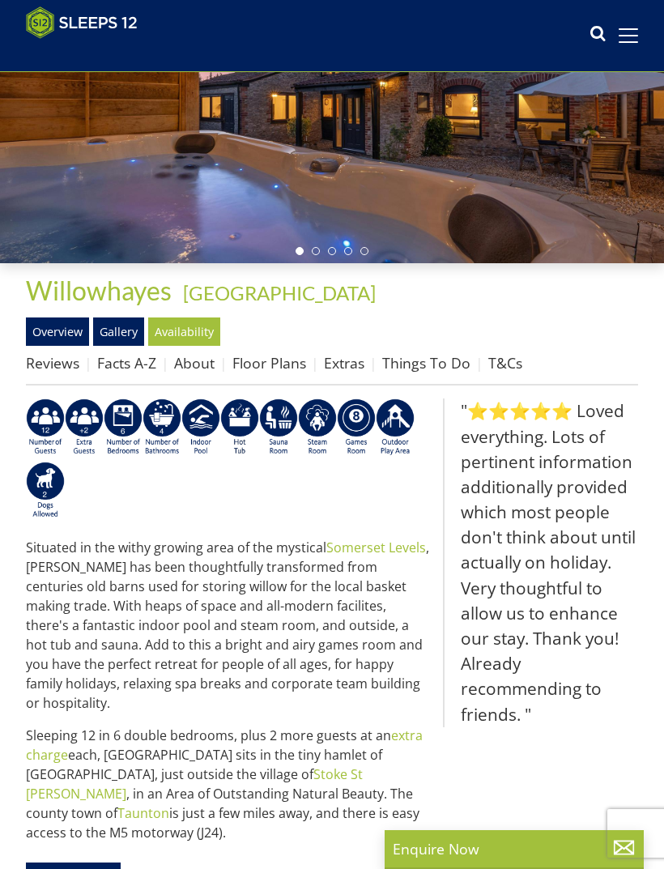
scroll to position [159, 0]
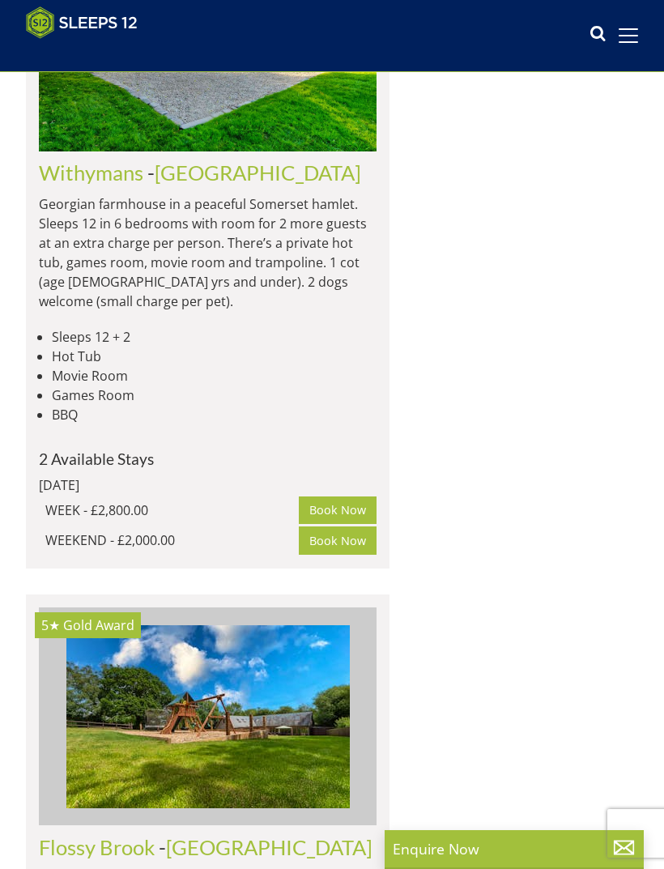
scroll to position [5902, 0]
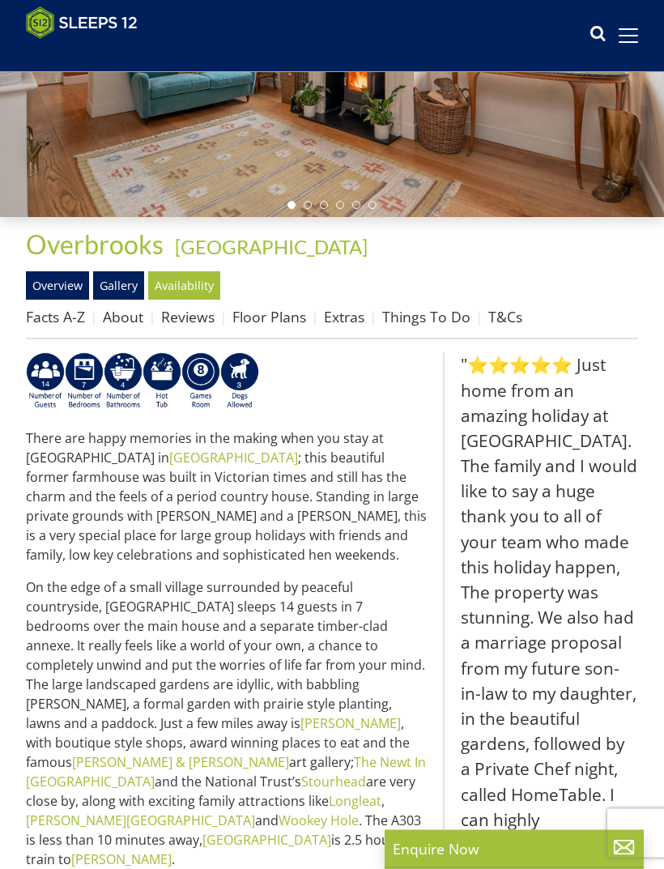
scroll to position [282, 0]
click at [270, 325] on link "Floor Plans" at bounding box center [269, 316] width 74 height 19
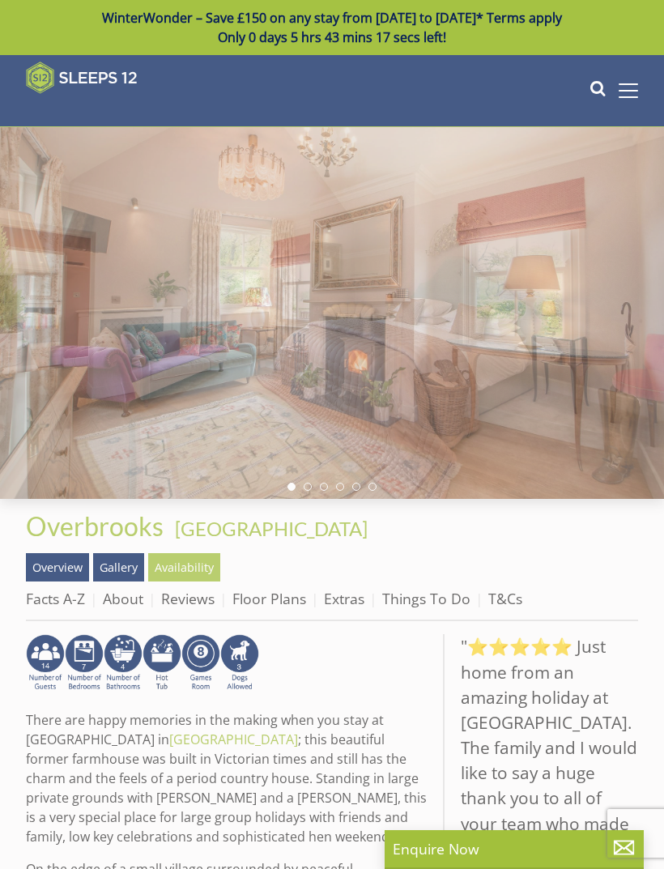
scroll to position [282, 0]
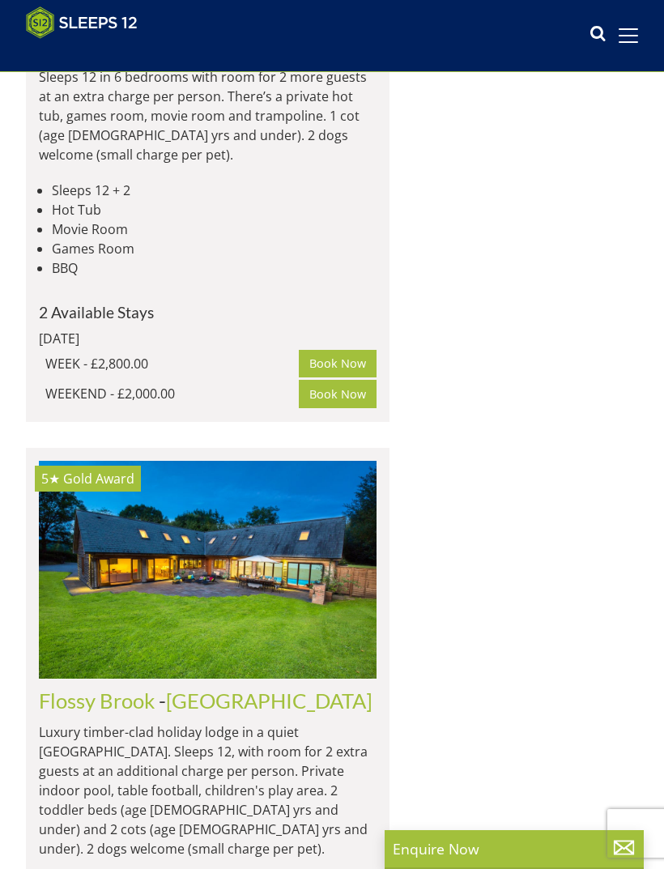
scroll to position [6050, 0]
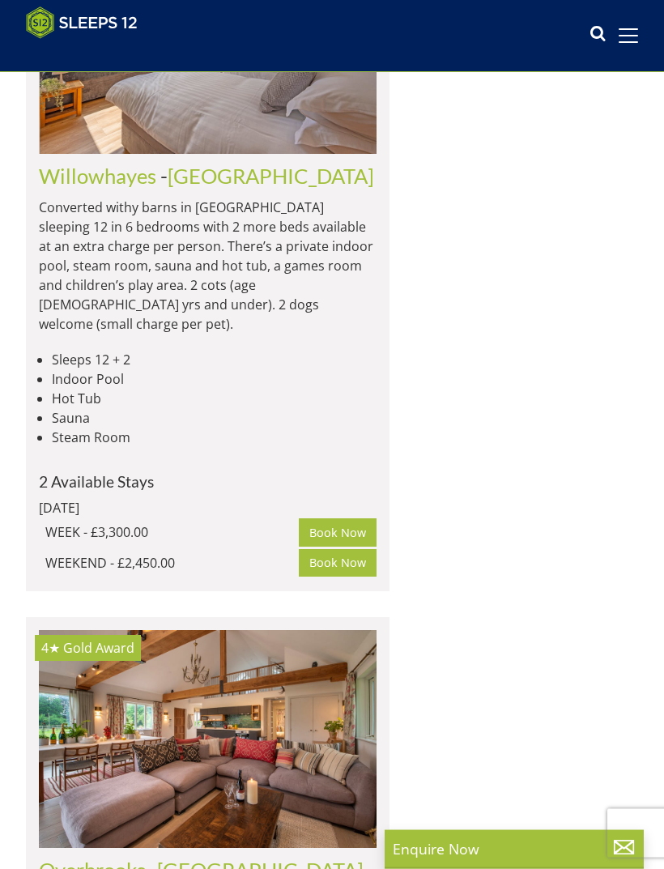
scroll to position [7702, 0]
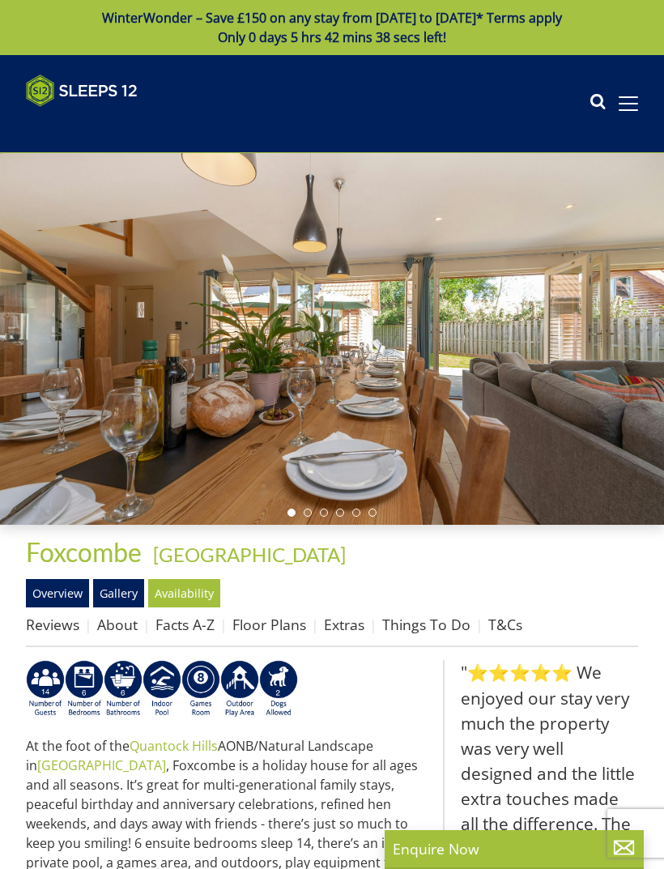
click at [129, 591] on link "Gallery" at bounding box center [118, 593] width 51 height 28
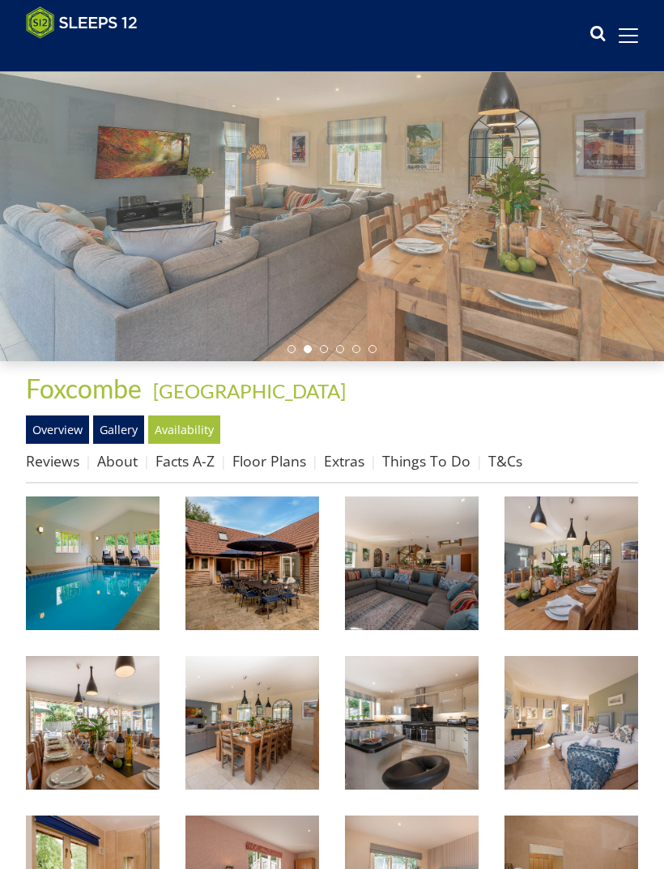
scroll to position [164, 0]
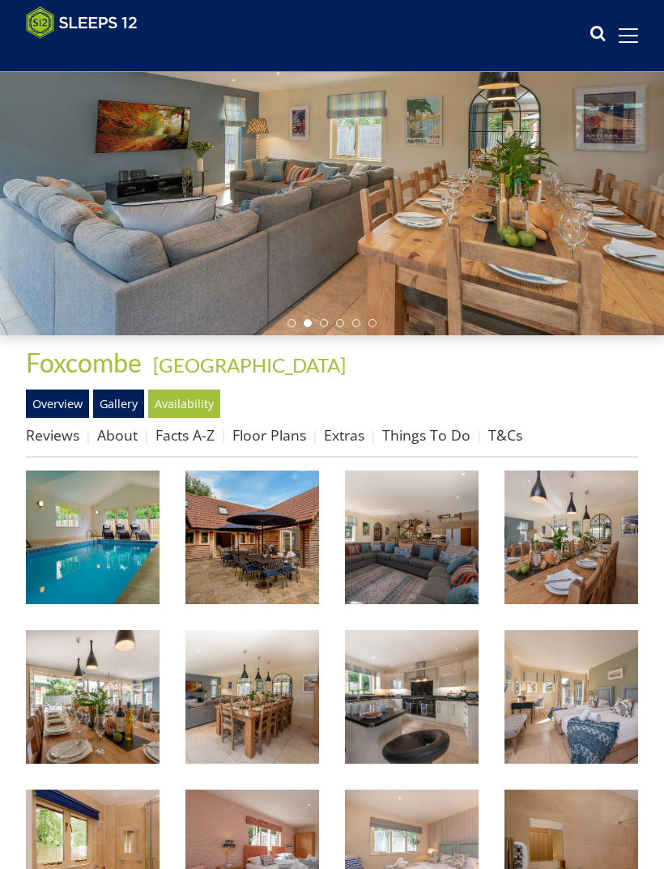
click at [120, 555] on img at bounding box center [93, 537] width 134 height 134
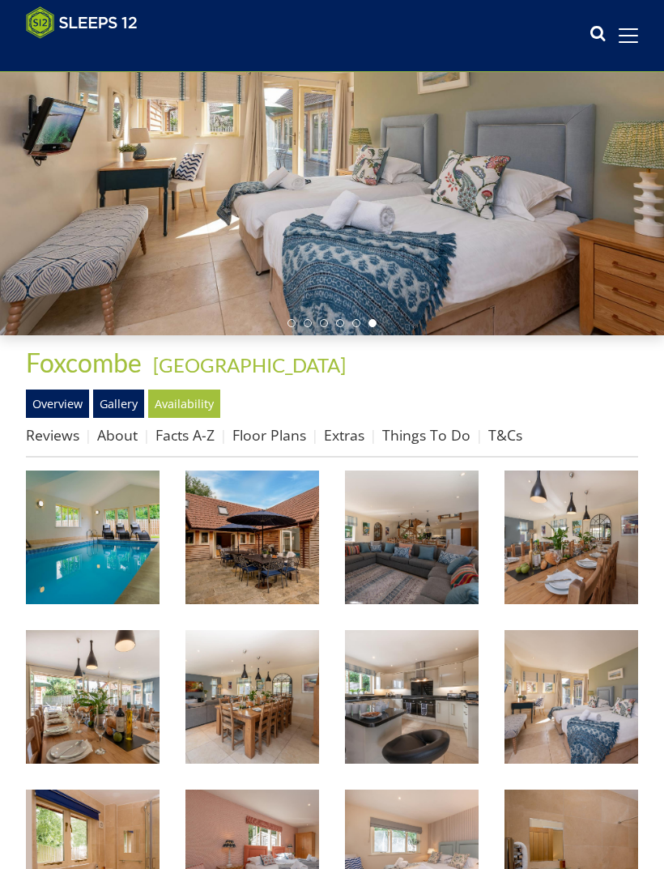
click at [278, 436] on link "Floor Plans" at bounding box center [269, 434] width 74 height 19
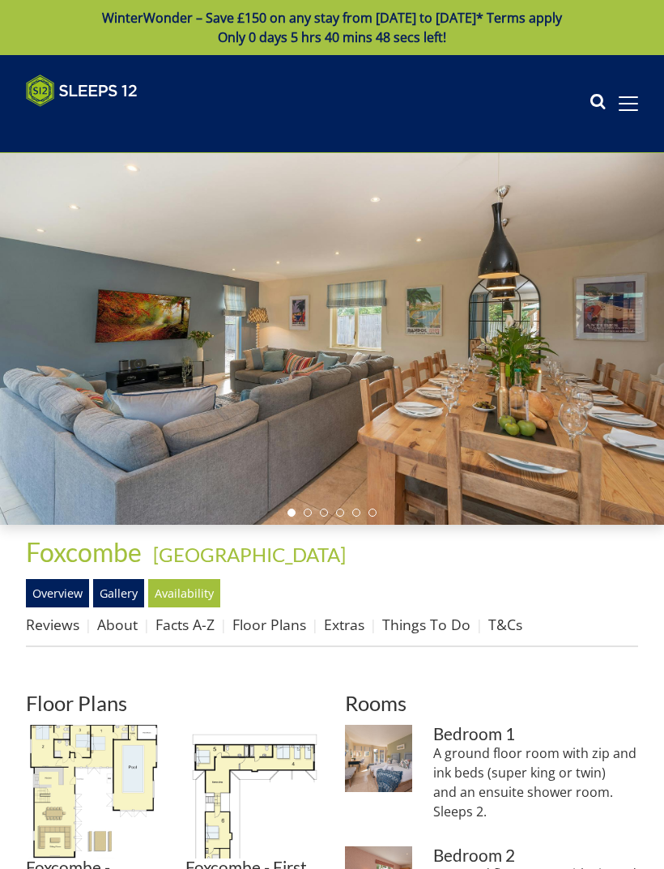
click at [105, 763] on img at bounding box center [93, 792] width 134 height 134
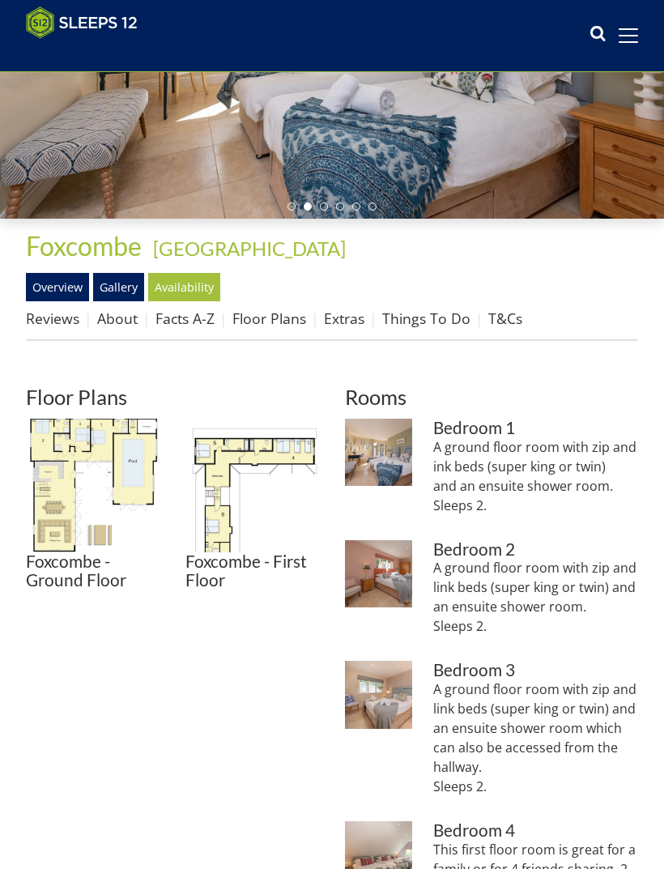
scroll to position [333, 0]
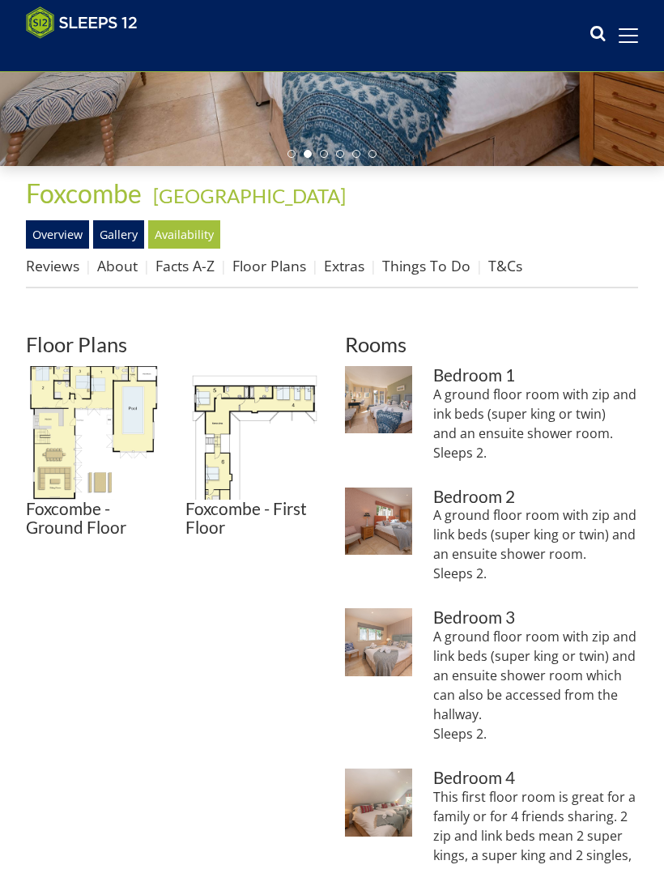
click at [391, 400] on img at bounding box center [378, 399] width 67 height 67
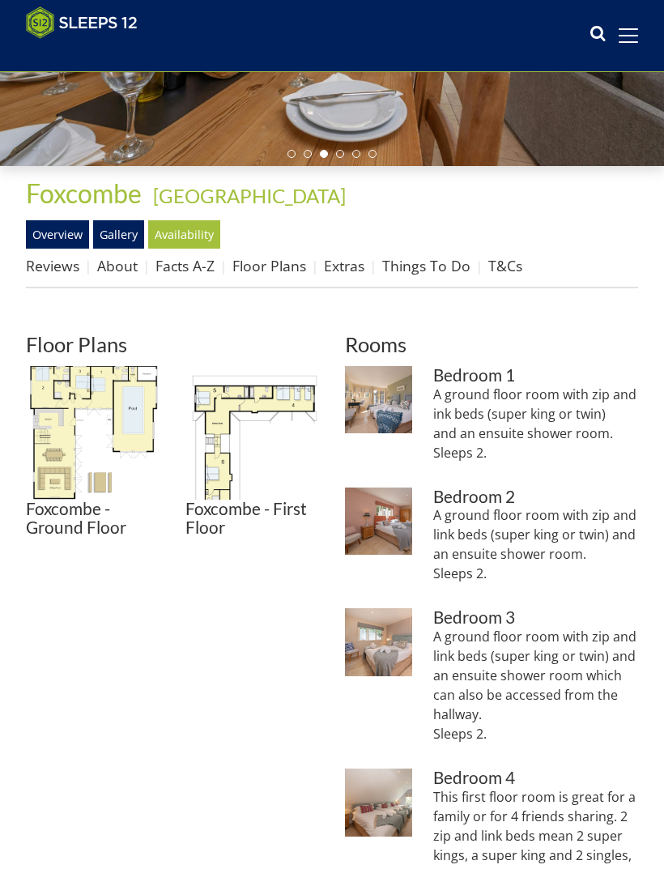
click at [385, 521] on img at bounding box center [378, 520] width 67 height 67
